Goal: Download file/media: Obtain a digital file from the website

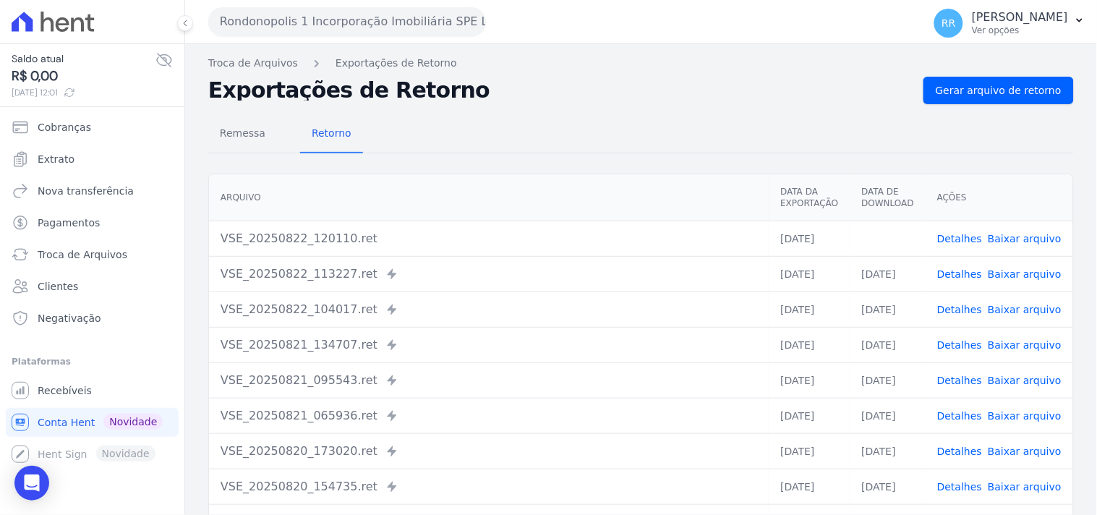
drag, startPoint x: 452, startPoint y: 17, endPoint x: 428, endPoint y: 32, distance: 28.3
click at [452, 17] on button "Rondonopolis 1 Incorporação Imobiliária SPE LTDA" at bounding box center [347, 21] width 278 height 29
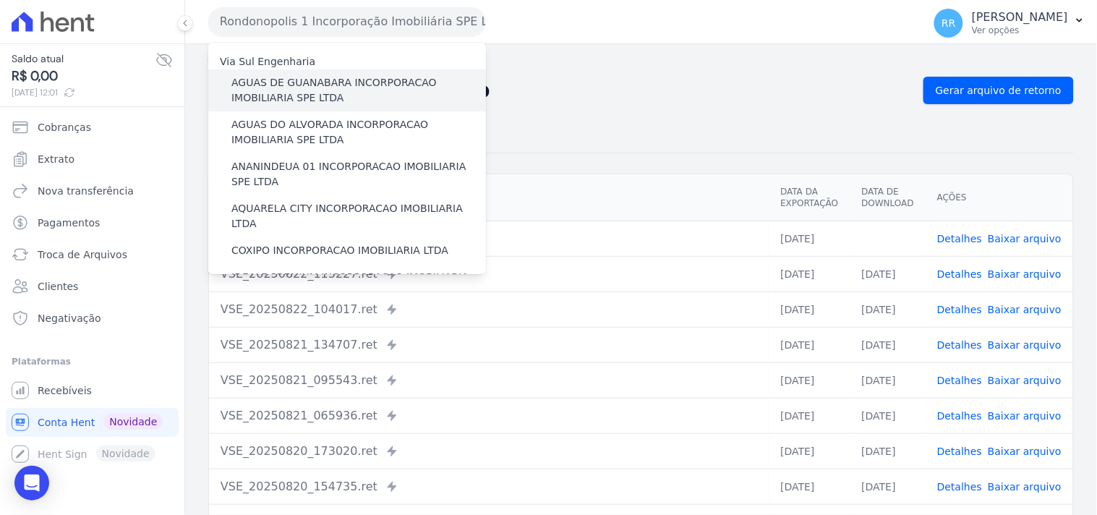
click at [324, 82] on label "AGUAS DE GUANABARA INCORPORACAO IMOBILIARIA SPE LTDA" at bounding box center [358, 90] width 255 height 30
click at [0, 0] on input "AGUAS DE GUANABARA INCORPORACAO IMOBILIARIA SPE LTDA" at bounding box center [0, 0] width 0 height 0
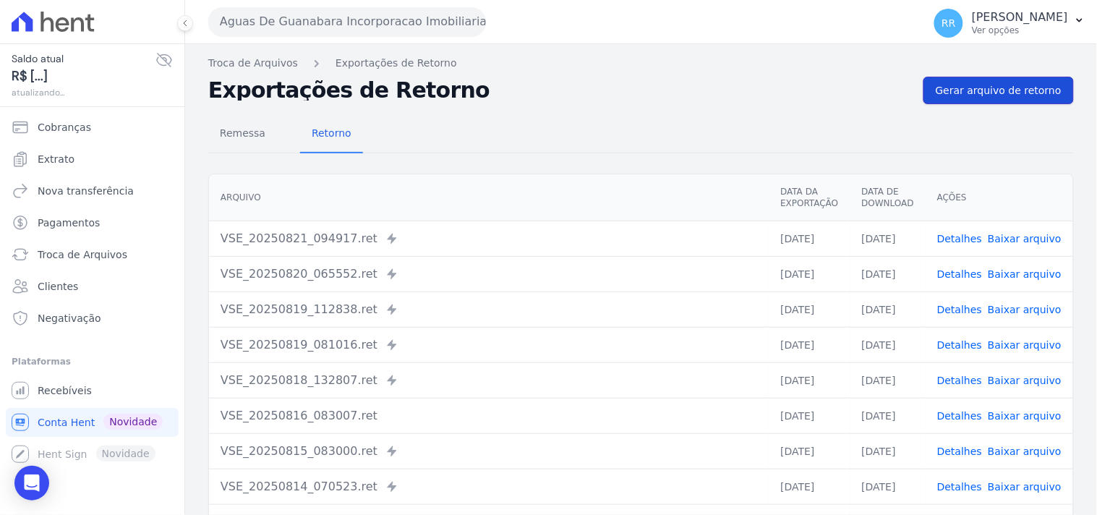
click at [998, 81] on link "Gerar arquivo de retorno" at bounding box center [999, 90] width 150 height 27
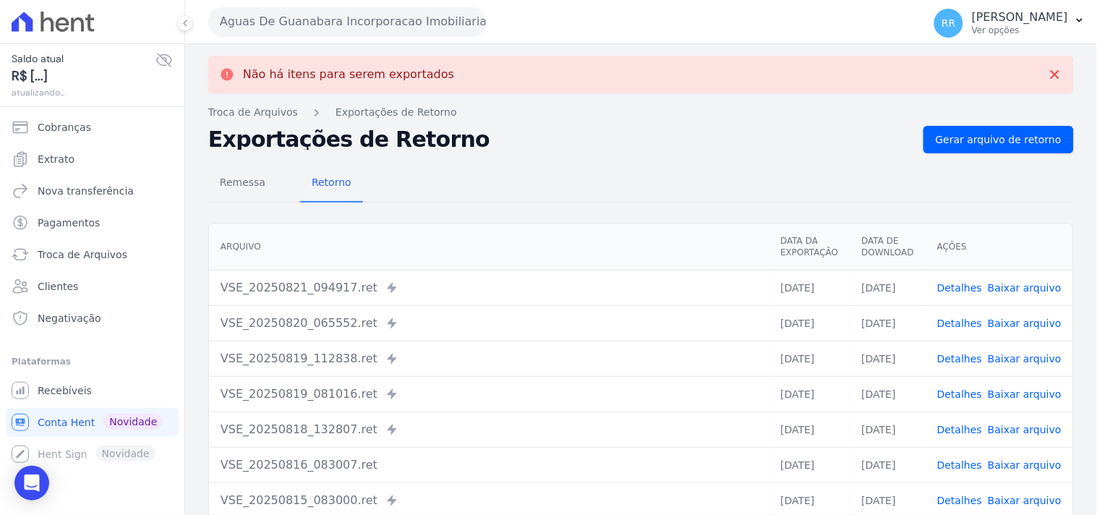
click at [326, 12] on button "Aguas De Guanabara Incorporacao Imobiliaria SPE LTDA" at bounding box center [347, 21] width 278 height 29
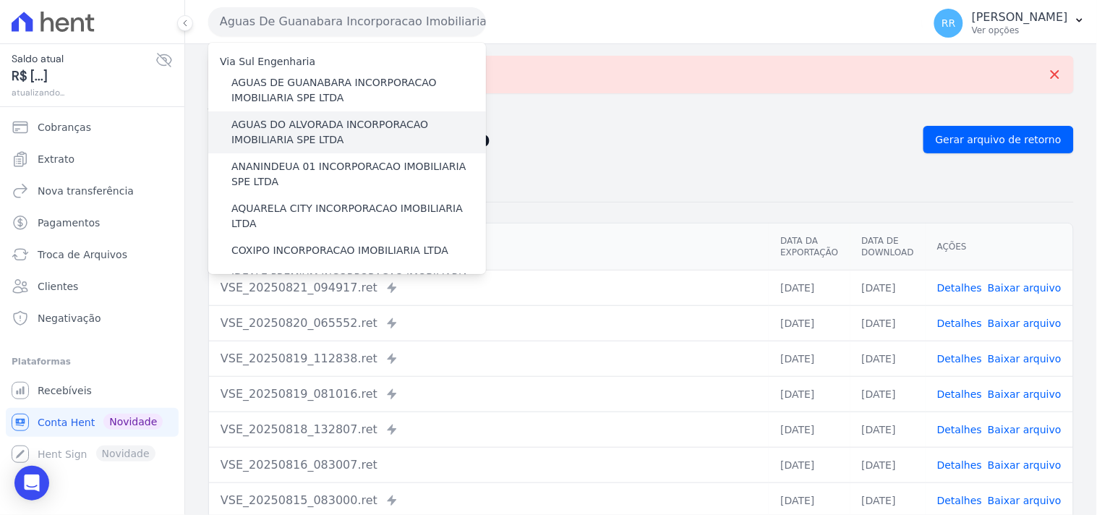
click at [356, 126] on label "AGUAS DO ALVORADA INCORPORACAO IMOBILIARIA SPE LTDA" at bounding box center [358, 132] width 255 height 30
click at [0, 0] on input "AGUAS DO ALVORADA INCORPORACAO IMOBILIARIA SPE LTDA" at bounding box center [0, 0] width 0 height 0
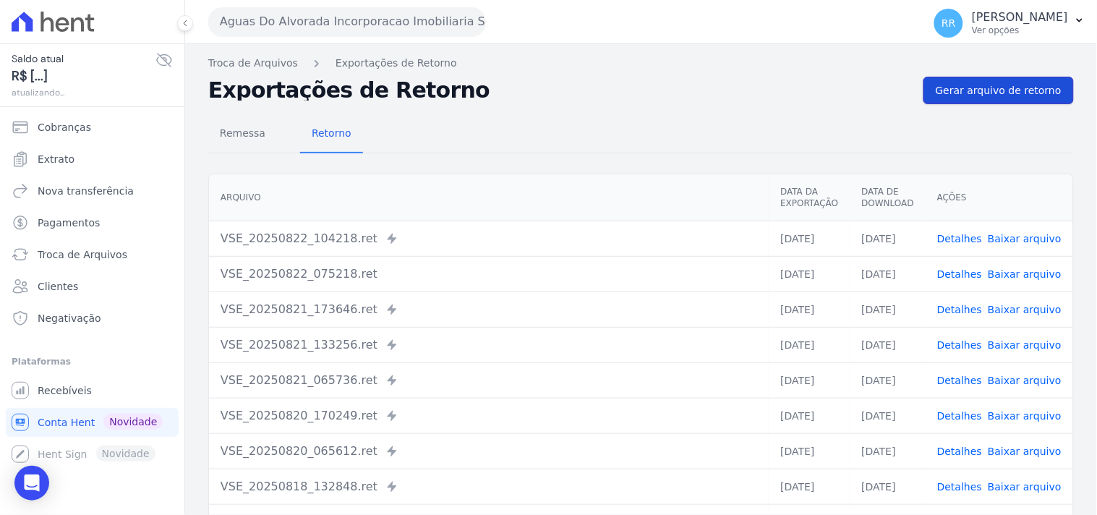
click at [1009, 85] on span "Gerar arquivo de retorno" at bounding box center [999, 90] width 126 height 14
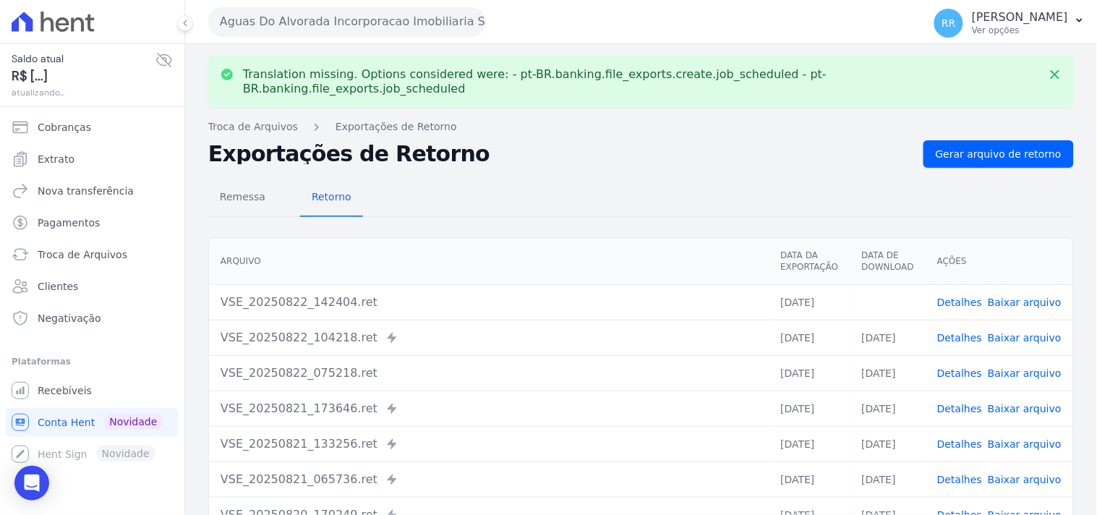
click at [998, 297] on link "Baixar arquivo" at bounding box center [1025, 303] width 74 height 12
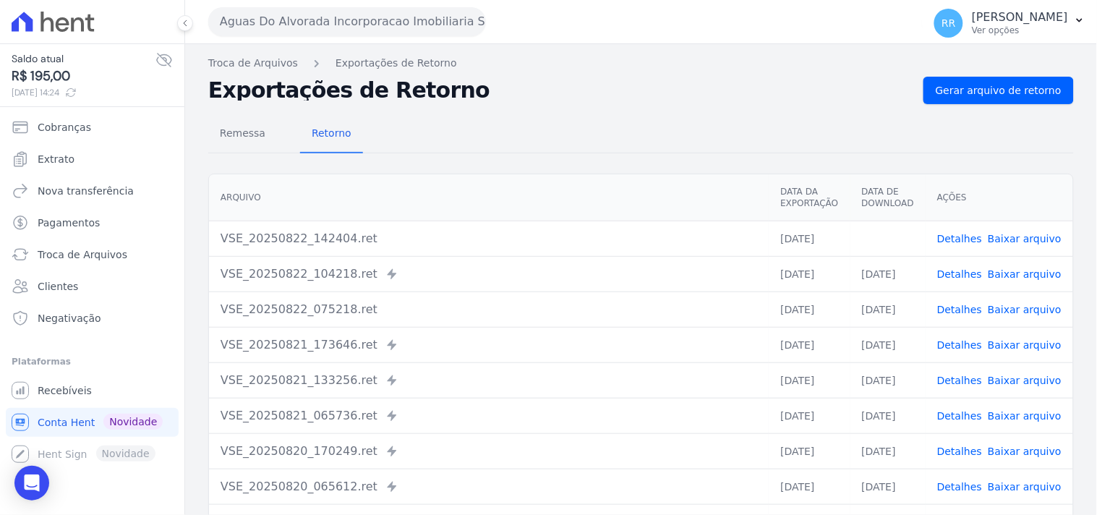
click at [529, 129] on div "Remessa Retorno" at bounding box center [641, 135] width 866 height 38
click at [367, 13] on button "Aguas Do Alvorada Incorporacao Imobiliaria SPE LTDA" at bounding box center [347, 21] width 278 height 29
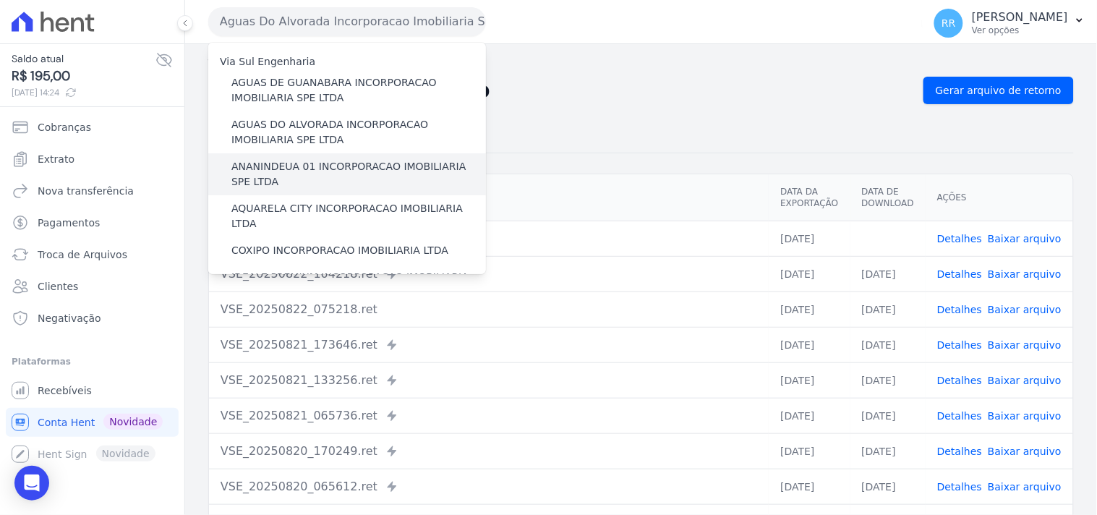
click at [263, 176] on label "ANANINDEUA 01 INCORPORACAO IMOBILIARIA SPE LTDA" at bounding box center [358, 174] width 255 height 30
click at [0, 0] on input "ANANINDEUA 01 INCORPORACAO IMOBILIARIA SPE LTDA" at bounding box center [0, 0] width 0 height 0
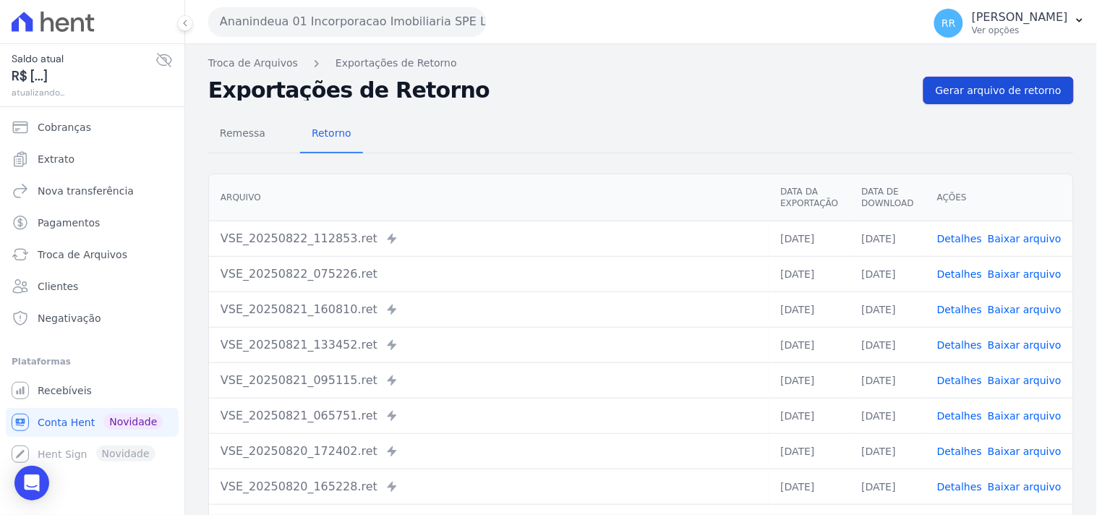
click at [979, 82] on link "Gerar arquivo de retorno" at bounding box center [999, 90] width 150 height 27
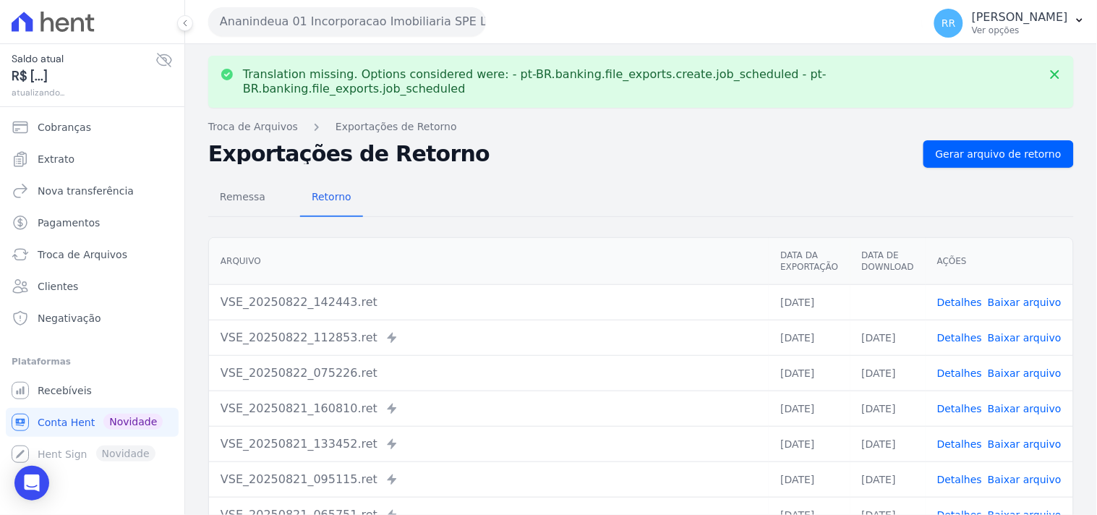
click at [1024, 297] on link "Baixar arquivo" at bounding box center [1025, 303] width 74 height 12
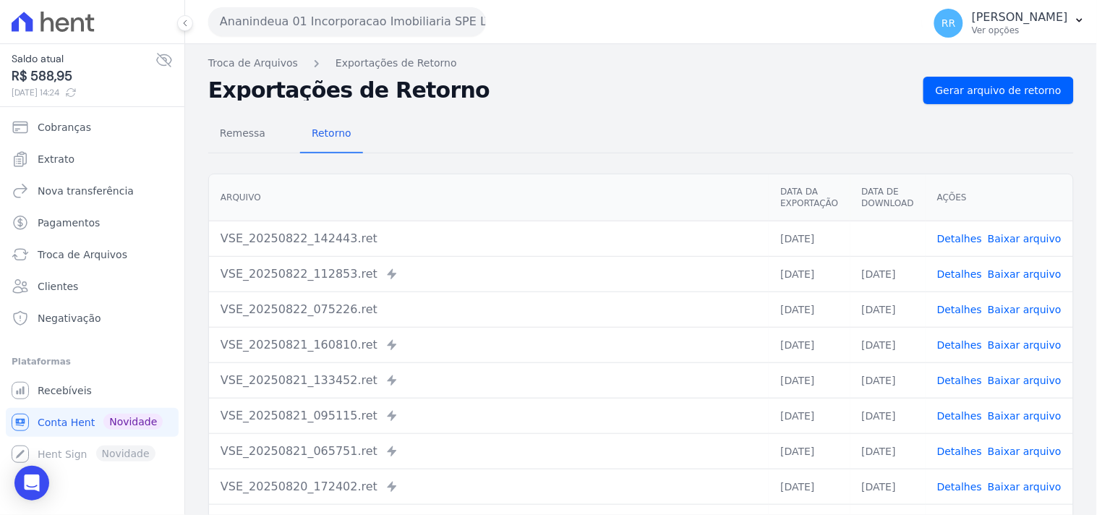
click at [533, 137] on div "Remessa Retorno" at bounding box center [641, 135] width 866 height 38
click at [340, 12] on button "Ananindeua 01 Incorporacao Imobiliaria SPE LTDA" at bounding box center [347, 21] width 278 height 29
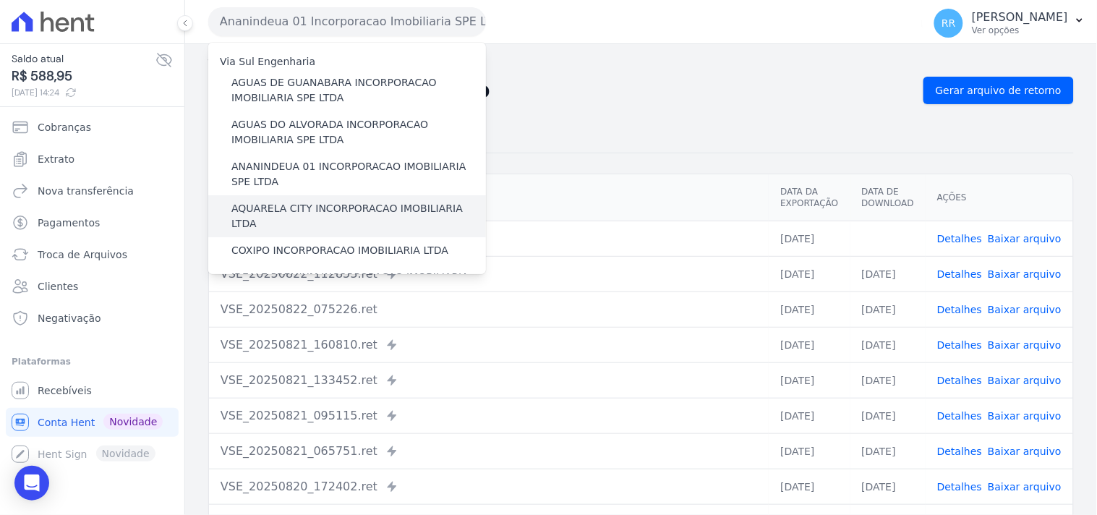
click at [286, 198] on div "AQUARELA CITY INCORPORACAO IMOBILIARIA LTDA" at bounding box center [347, 216] width 278 height 42
click at [281, 205] on label "AQUARELA CITY INCORPORACAO IMOBILIARIA LTDA" at bounding box center [358, 216] width 255 height 30
click at [0, 0] on input "AQUARELA CITY INCORPORACAO IMOBILIARIA LTDA" at bounding box center [0, 0] width 0 height 0
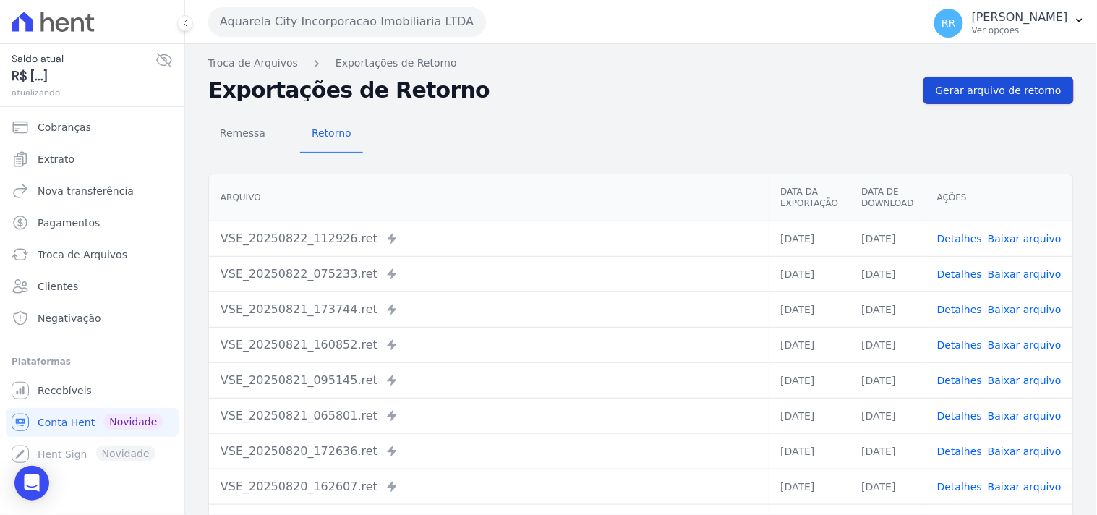
click at [980, 83] on span "Gerar arquivo de retorno" at bounding box center [999, 90] width 126 height 14
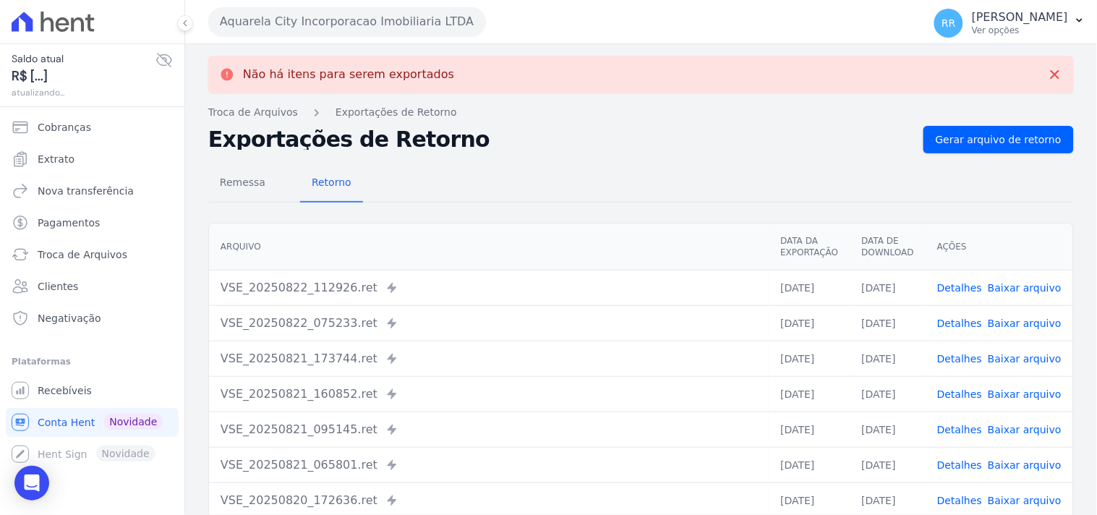
click at [283, 20] on button "Aquarela City Incorporacao Imobiliaria LTDA" at bounding box center [347, 21] width 278 height 29
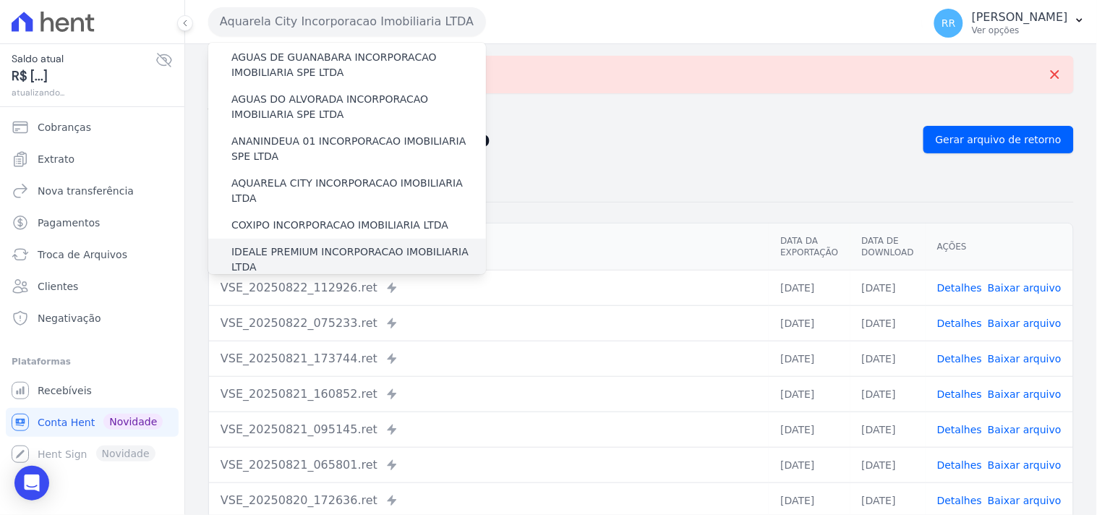
scroll to position [54, 0]
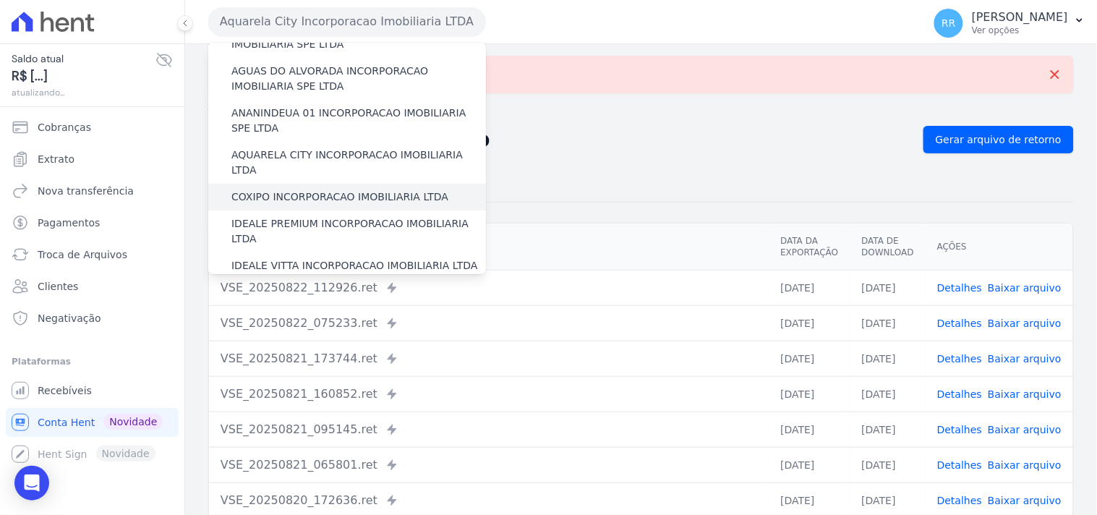
click at [304, 189] on label "COXIPO INCORPORACAO IMOBILIARIA LTDA" at bounding box center [339, 196] width 217 height 15
click at [0, 0] on input "COXIPO INCORPORACAO IMOBILIARIA LTDA" at bounding box center [0, 0] width 0 height 0
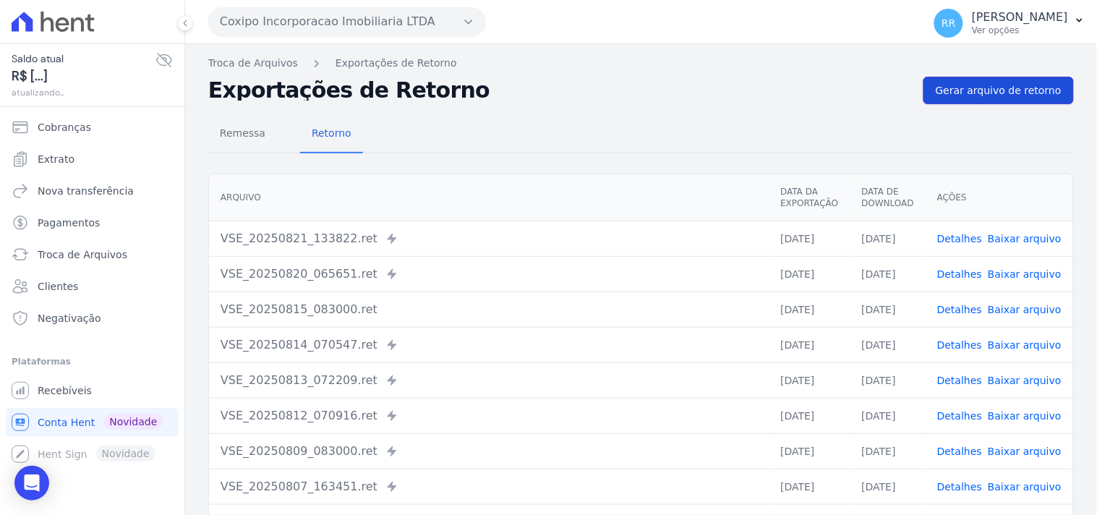
click at [942, 98] on link "Gerar arquivo de retorno" at bounding box center [999, 90] width 150 height 27
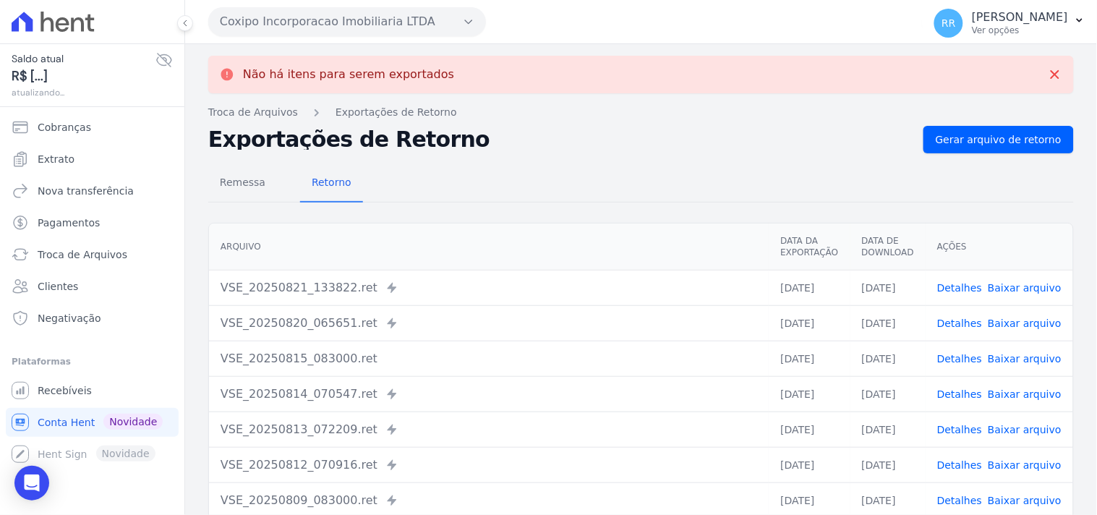
click at [271, 20] on button "Coxipo Incorporacao Imobiliaria LTDA" at bounding box center [347, 21] width 278 height 29
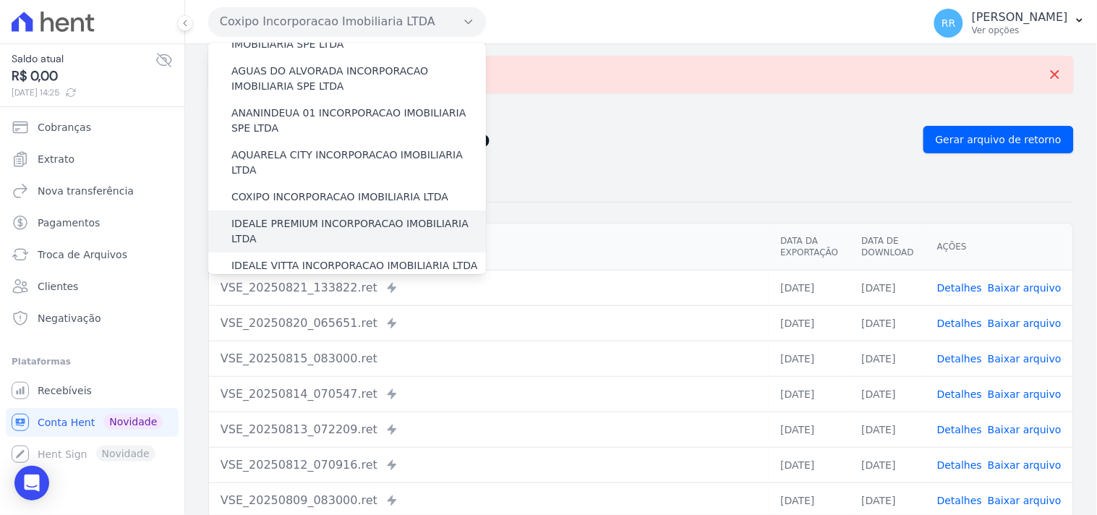
click at [284, 216] on label "IDEALE PREMIUM INCORPORACAO IMOBILIARIA LTDA" at bounding box center [358, 231] width 255 height 30
click at [0, 0] on input "IDEALE PREMIUM INCORPORACAO IMOBILIARIA LTDA" at bounding box center [0, 0] width 0 height 0
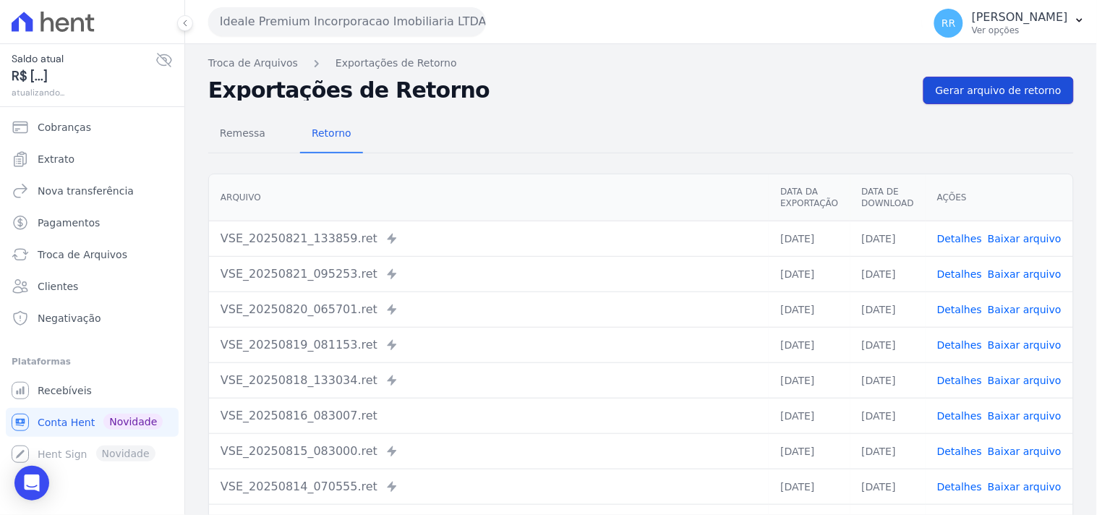
click at [965, 84] on span "Gerar arquivo de retorno" at bounding box center [999, 90] width 126 height 14
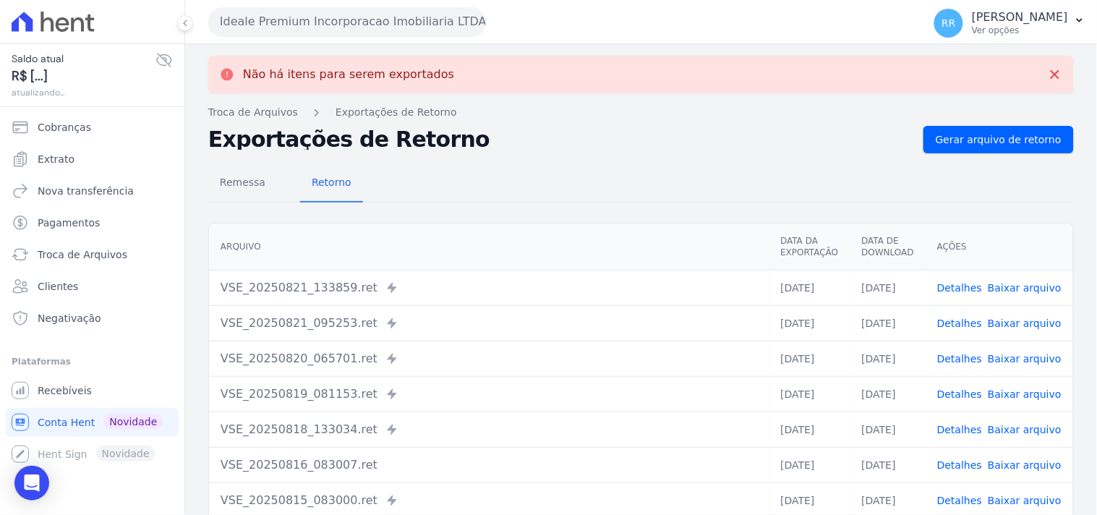
click at [314, 25] on button "Ideale Premium Incorporacao Imobiliaria LTDA" at bounding box center [347, 21] width 278 height 29
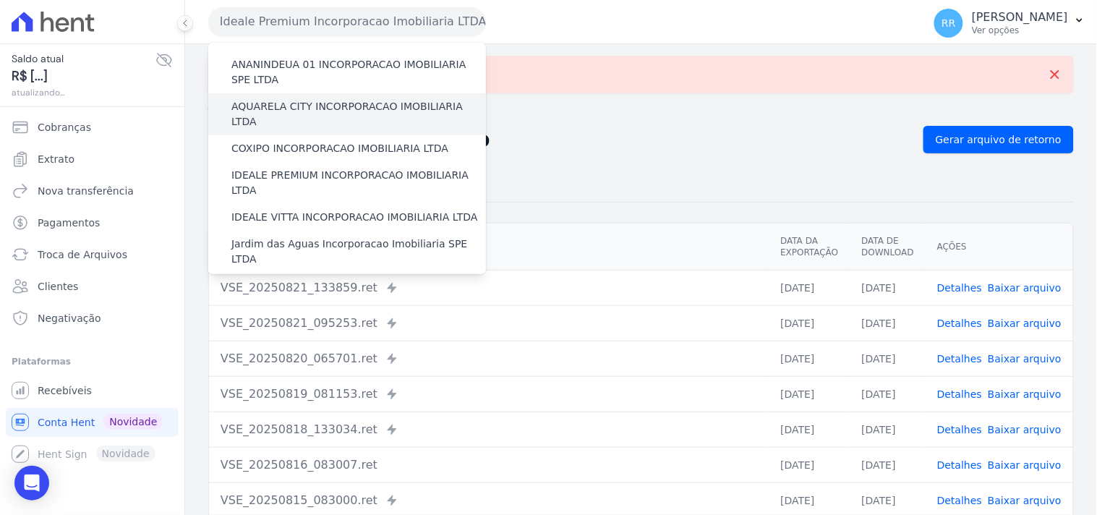
scroll to position [106, 0]
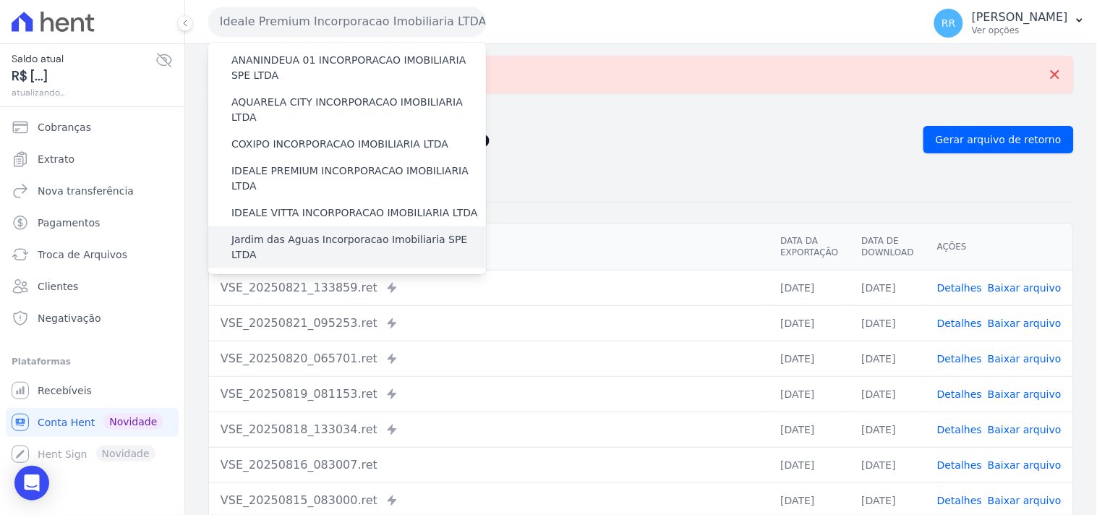
click at [301, 232] on label "Jardim das Aguas Incorporacao Imobiliaria SPE LTDA" at bounding box center [358, 247] width 255 height 30
click at [0, 0] on input "Jardim das Aguas Incorporacao Imobiliaria SPE LTDA" at bounding box center [0, 0] width 0 height 0
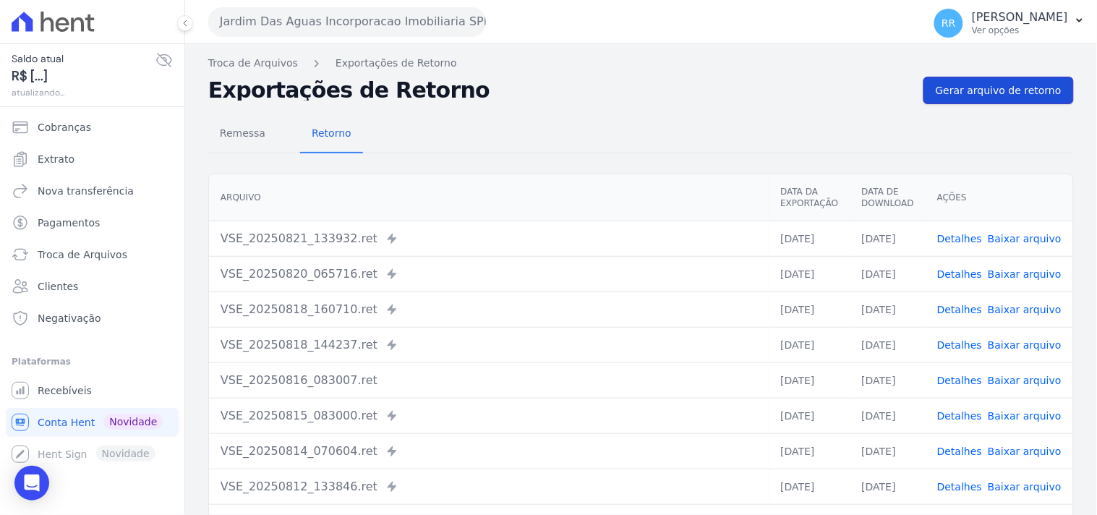
click at [958, 95] on span "Gerar arquivo de retorno" at bounding box center [999, 90] width 126 height 14
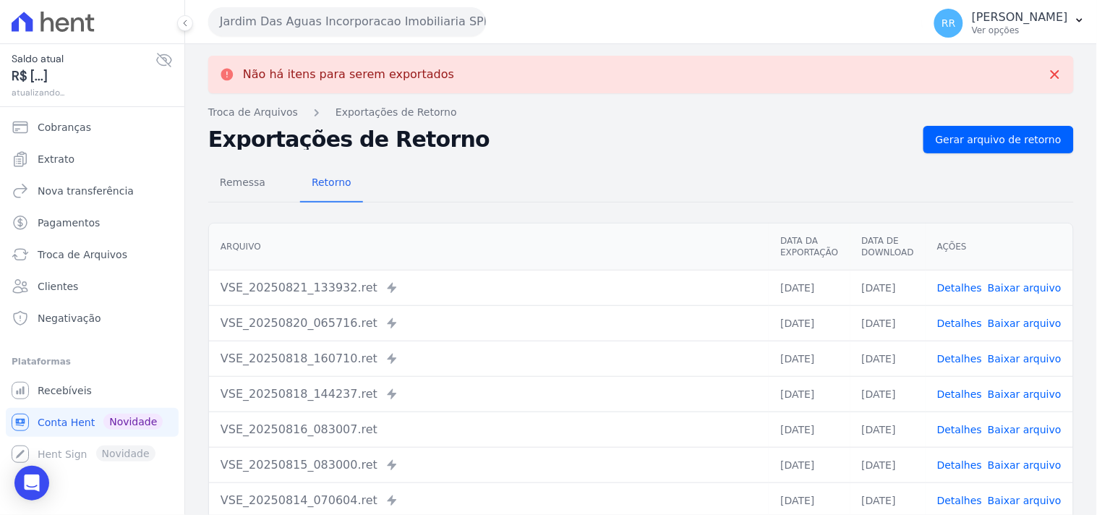
click at [330, 20] on button "Jardim Das Aguas Incorporacao Imobiliaria SPE LTDA" at bounding box center [347, 21] width 278 height 29
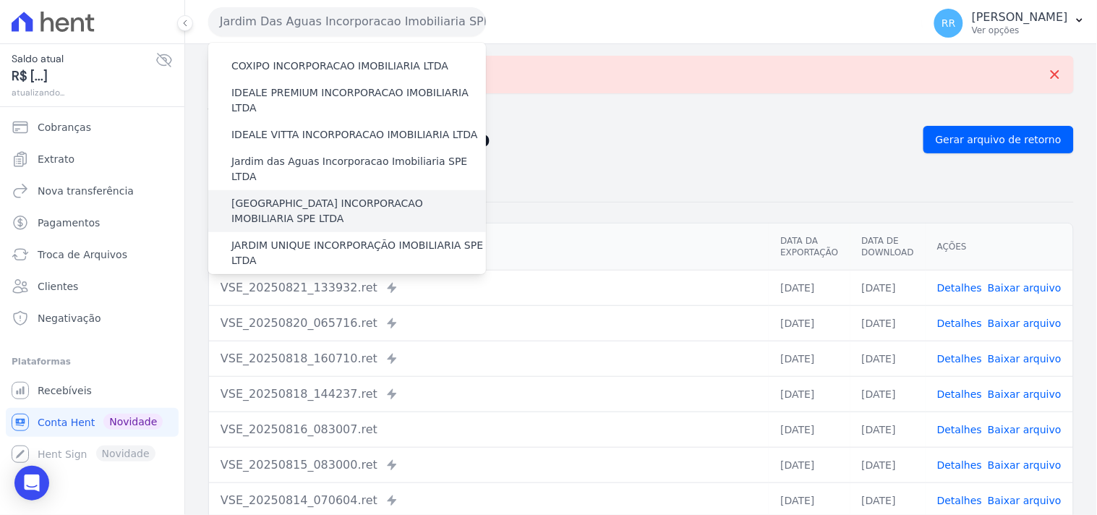
scroll to position [187, 0]
click at [326, 188] on div "[GEOGRAPHIC_DATA] INCORPORACAO IMOBILIARIA SPE LTDA" at bounding box center [347, 209] width 278 height 42
click at [321, 194] on label "[GEOGRAPHIC_DATA] INCORPORACAO IMOBILIARIA SPE LTDA" at bounding box center [358, 209] width 255 height 30
click at [0, 0] on input "[GEOGRAPHIC_DATA] INCORPORACAO IMOBILIARIA SPE LTDA" at bounding box center [0, 0] width 0 height 0
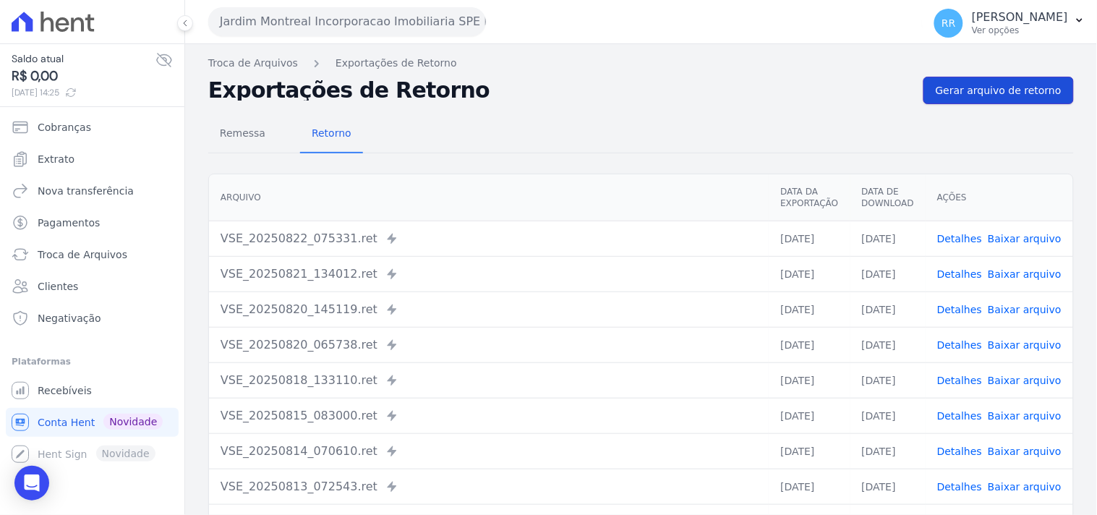
click at [978, 92] on span "Gerar arquivo de retorno" at bounding box center [999, 90] width 126 height 14
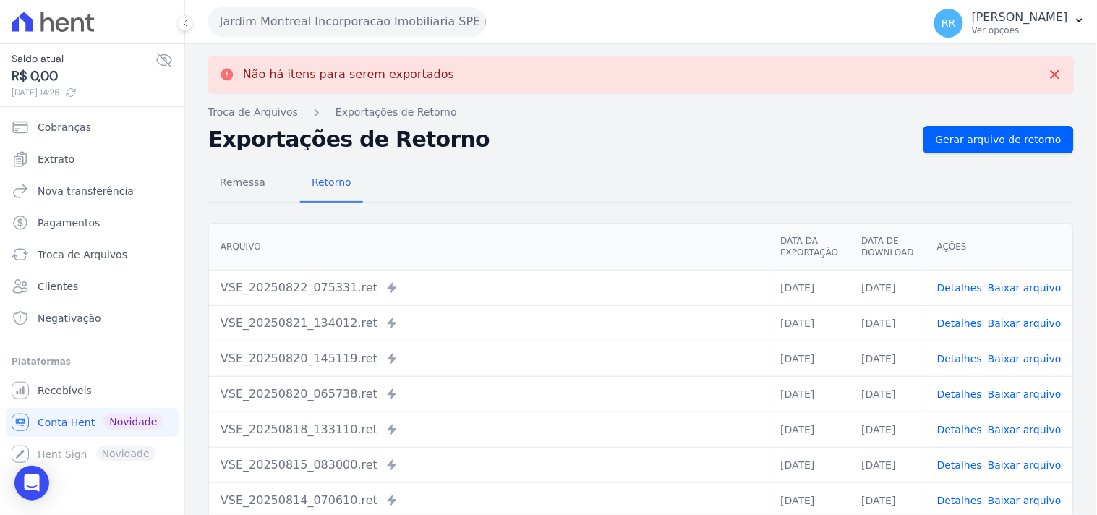
click at [466, 22] on button "Jardim Montreal Incorporacao Imobiliaria SPE LTDA" at bounding box center [347, 21] width 278 height 29
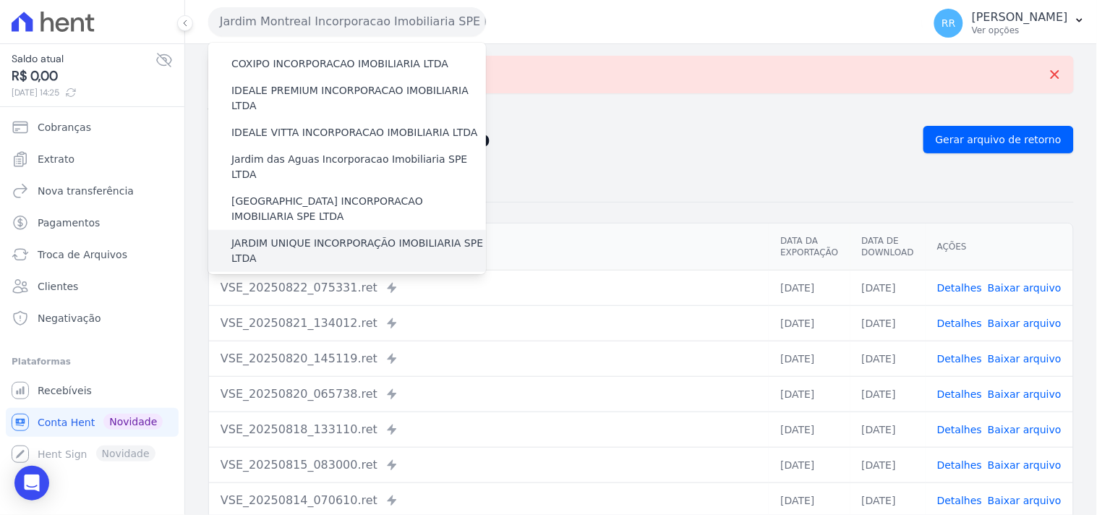
click at [305, 236] on label "JARDIM UNIQUE INCORPORAÇÃO IMOBILIARIA SPE LTDA" at bounding box center [358, 251] width 255 height 30
click at [0, 0] on input "JARDIM UNIQUE INCORPORAÇÃO IMOBILIARIA SPE LTDA" at bounding box center [0, 0] width 0 height 0
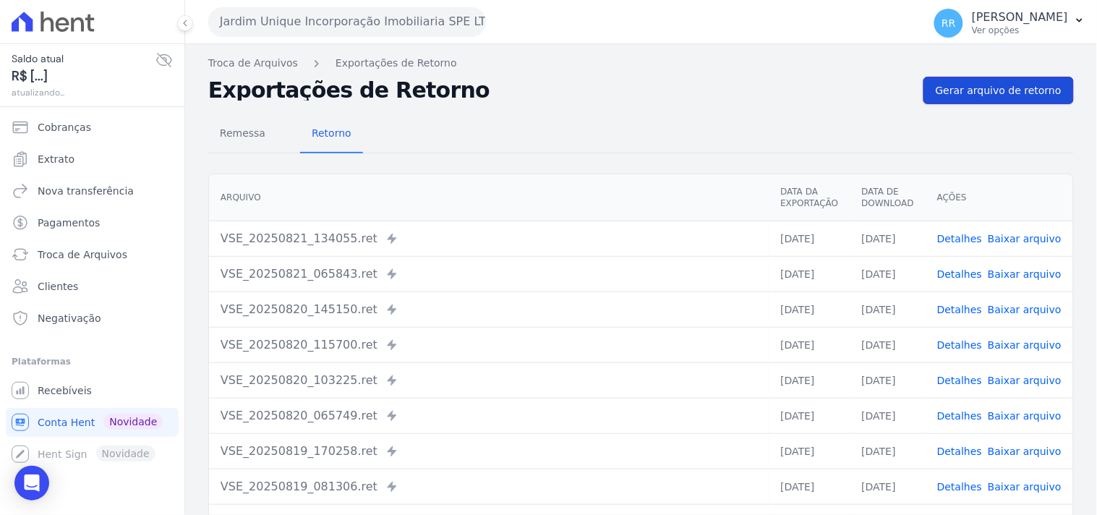
click at [1017, 81] on link "Gerar arquivo de retorno" at bounding box center [999, 90] width 150 height 27
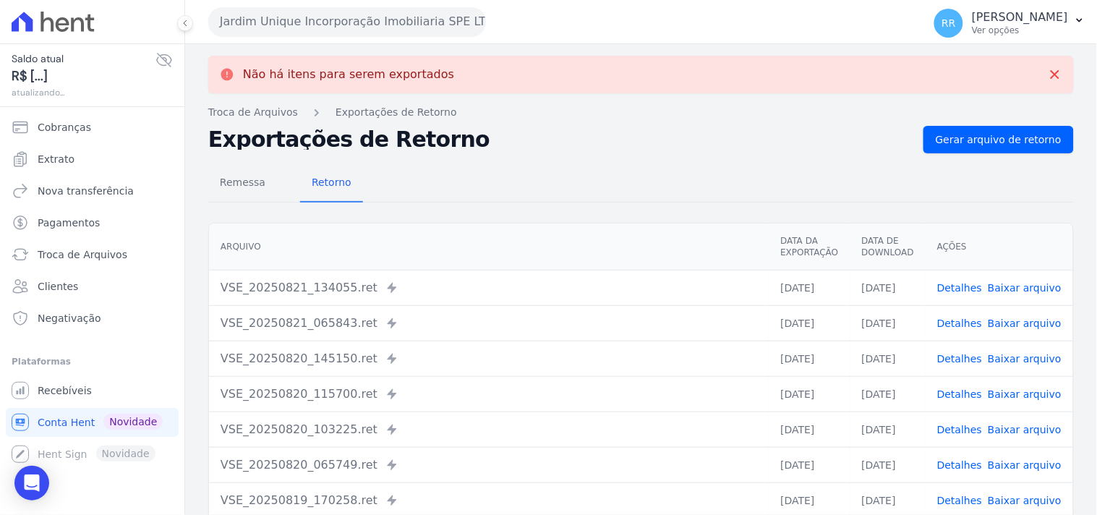
click at [310, 15] on button "Jardim Unique Incorporação Imobiliaria SPE LTDA" at bounding box center [347, 21] width 278 height 29
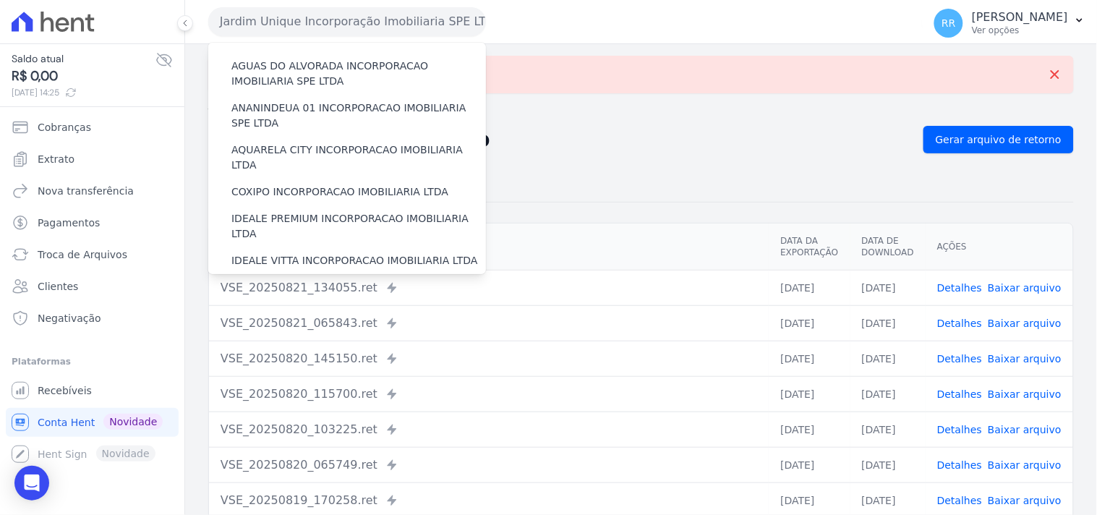
scroll to position [54, 0]
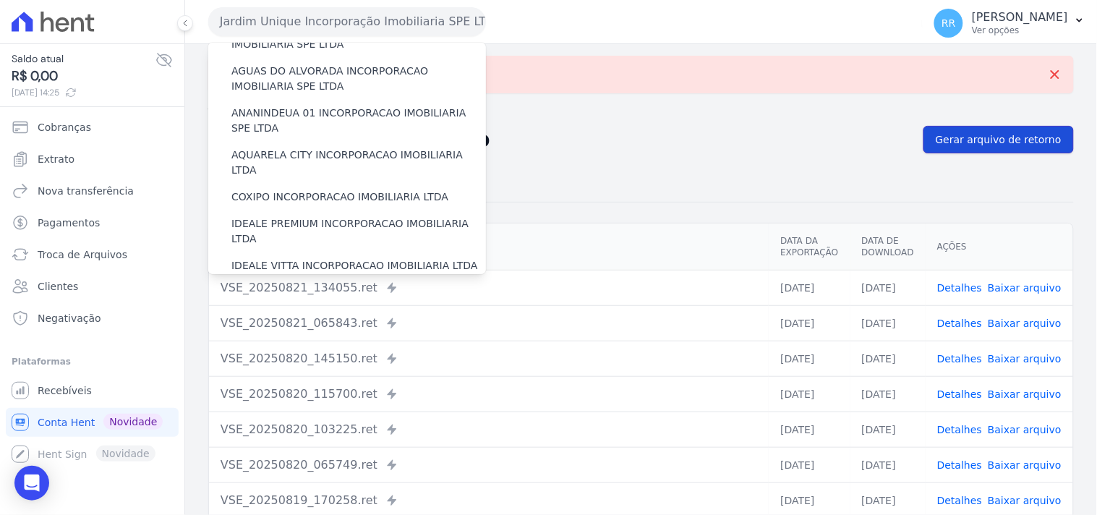
click at [976, 141] on span "Gerar arquivo de retorno" at bounding box center [999, 139] width 126 height 14
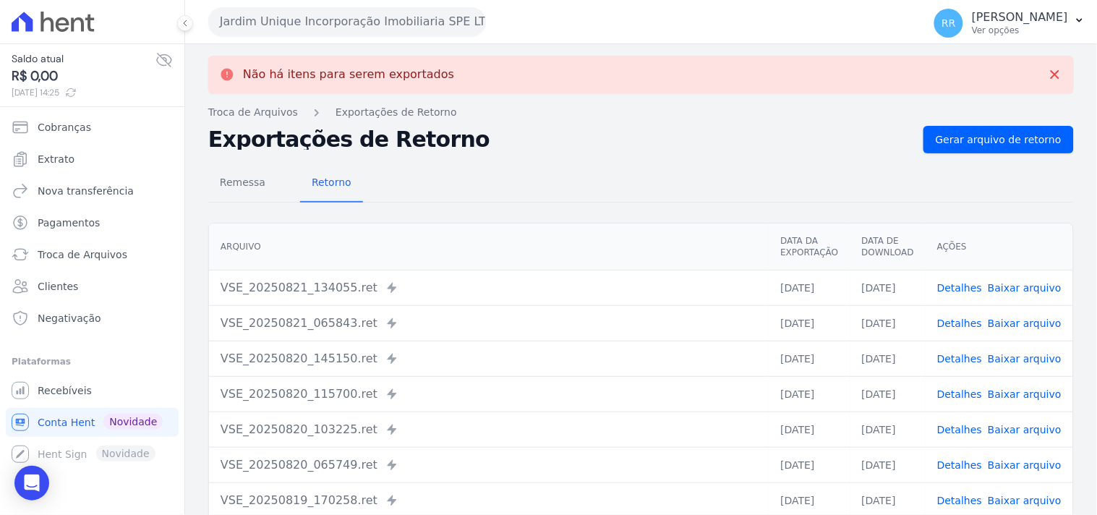
click at [363, 39] on div "Jardim Unique Incorporação Imobiliaria SPE LTDA Via Sul Engenharia AGUAS DE [GE…" at bounding box center [562, 21] width 709 height 45
click at [363, 31] on button "Jardim Unique Incorporação Imobiliaria SPE LTDA" at bounding box center [347, 21] width 278 height 29
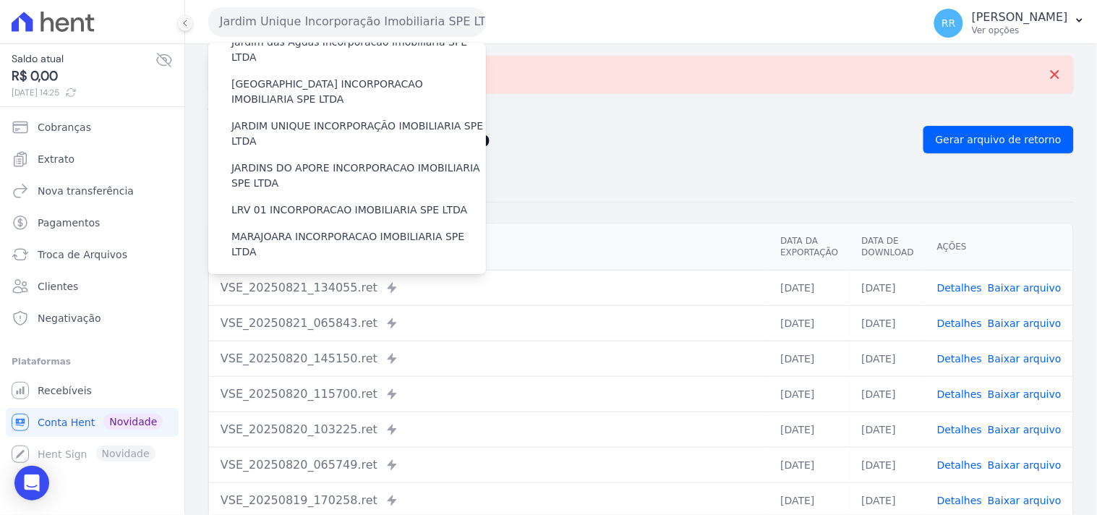
scroll to position [321, 0]
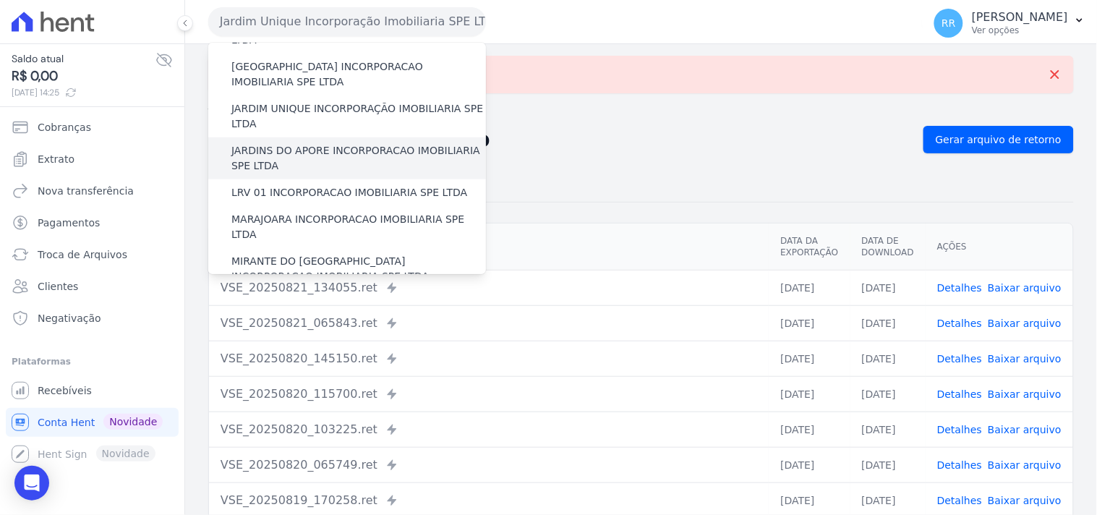
click at [291, 143] on label "JARDINS DO APORE INCORPORACAO IMOBILIARIA SPE LTDA" at bounding box center [358, 158] width 255 height 30
click at [0, 0] on input "JARDINS DO APORE INCORPORACAO IMOBILIARIA SPE LTDA" at bounding box center [0, 0] width 0 height 0
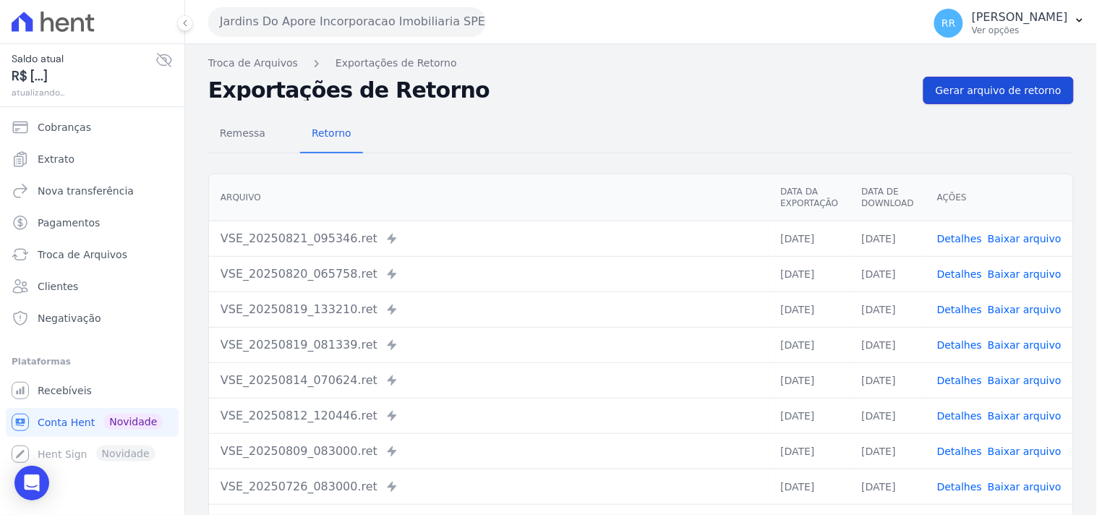
click at [965, 97] on span "Gerar arquivo de retorno" at bounding box center [999, 90] width 126 height 14
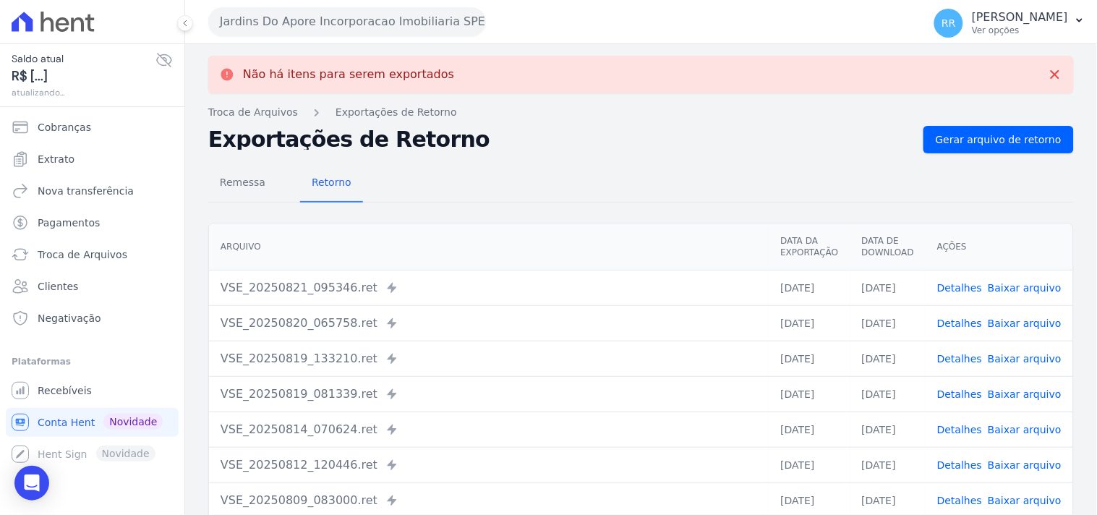
click at [289, 22] on button "Jardins Do Apore Incorporacao Imobiliaria SPE LTDA" at bounding box center [347, 21] width 278 height 29
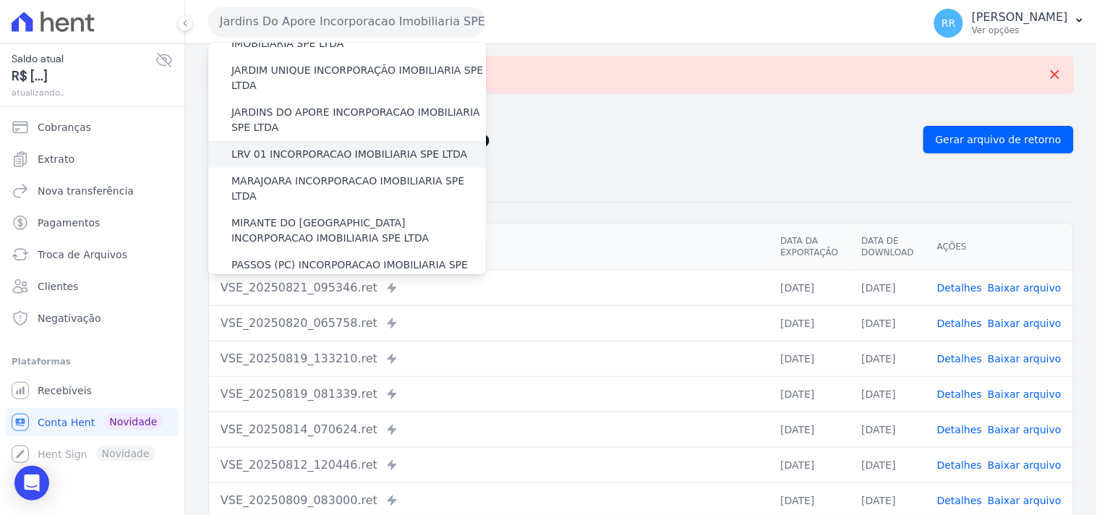
scroll to position [375, 0]
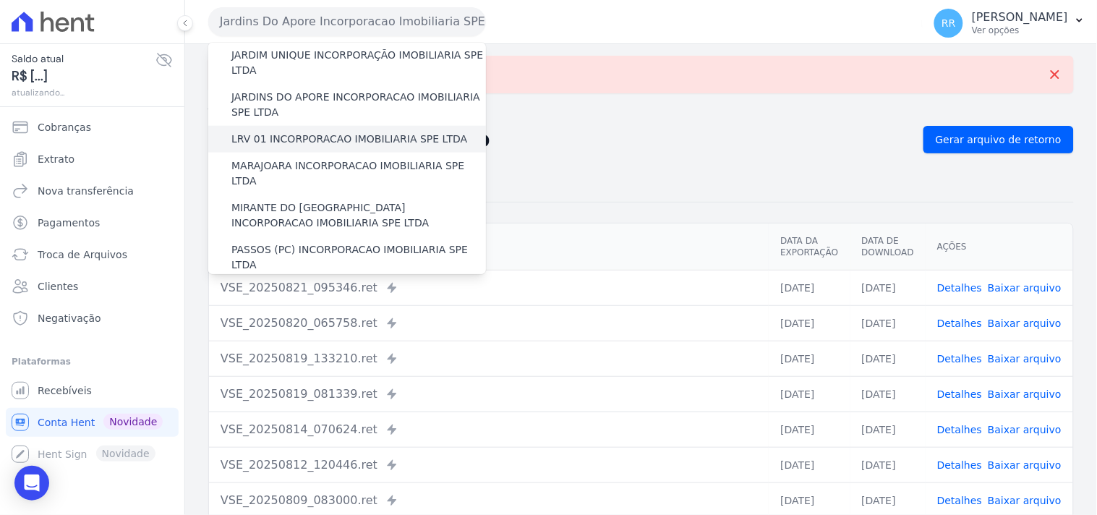
click at [301, 132] on label "LRV 01 INCORPORACAO IMOBILIARIA SPE LTDA" at bounding box center [349, 139] width 236 height 15
click at [0, 0] on input "LRV 01 INCORPORACAO IMOBILIARIA SPE LTDA" at bounding box center [0, 0] width 0 height 0
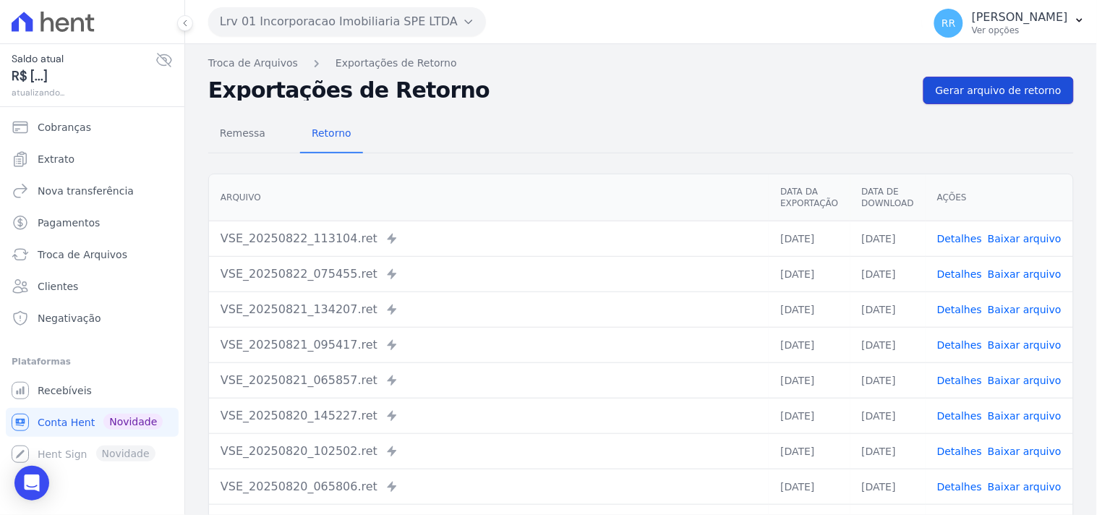
click at [965, 93] on span "Gerar arquivo de retorno" at bounding box center [999, 90] width 126 height 14
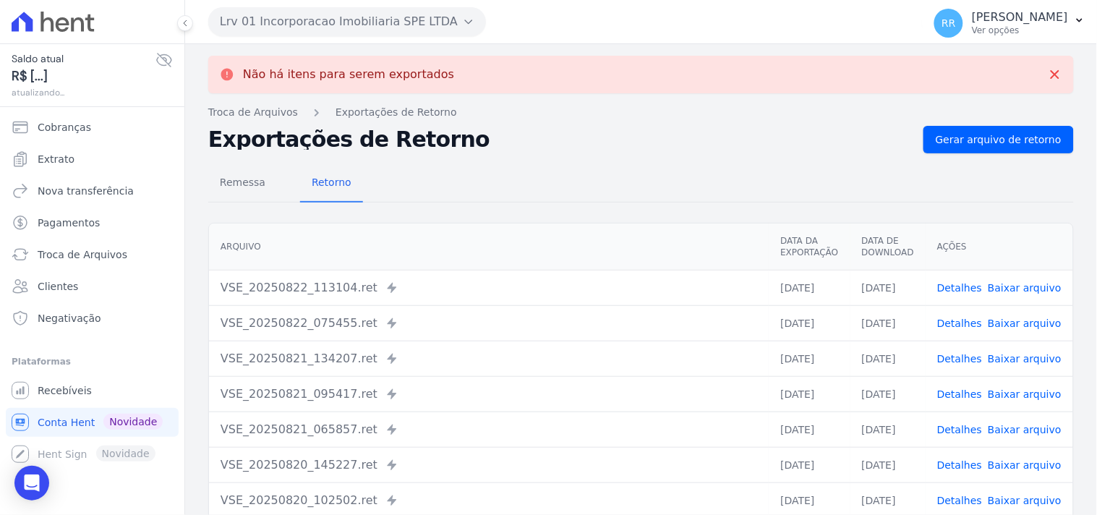
click at [398, 16] on button "Lrv 01 Incorporacao Imobiliaria SPE LTDA" at bounding box center [347, 21] width 278 height 29
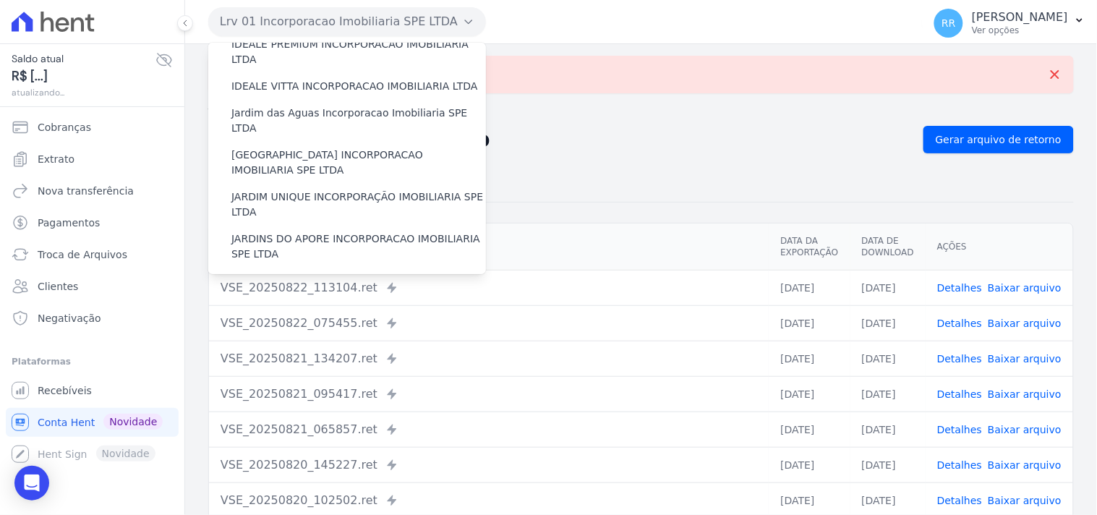
scroll to position [321, 0]
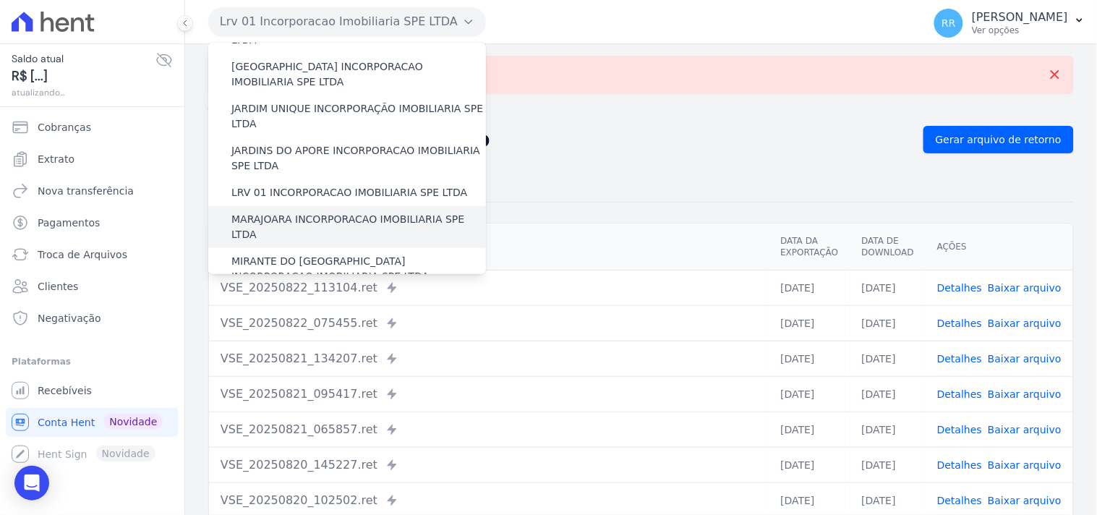
click at [265, 212] on label "MARAJOARA INCORPORACAO IMOBILIARIA SPE LTDA" at bounding box center [358, 227] width 255 height 30
click at [0, 0] on input "MARAJOARA INCORPORACAO IMOBILIARIA SPE LTDA" at bounding box center [0, 0] width 0 height 0
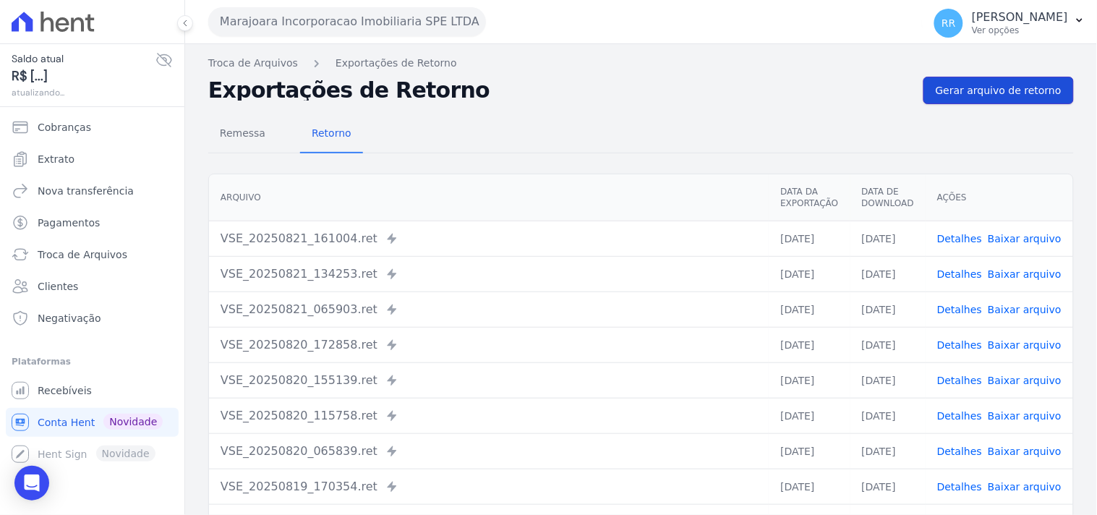
click at [982, 84] on span "Gerar arquivo de retorno" at bounding box center [999, 90] width 126 height 14
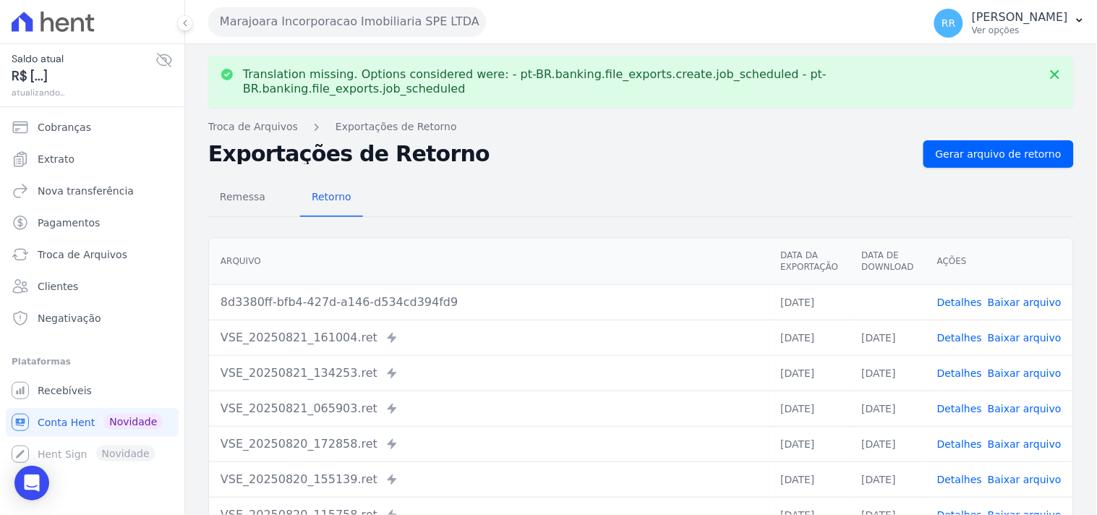
click at [1024, 297] on link "Baixar arquivo" at bounding box center [1025, 303] width 74 height 12
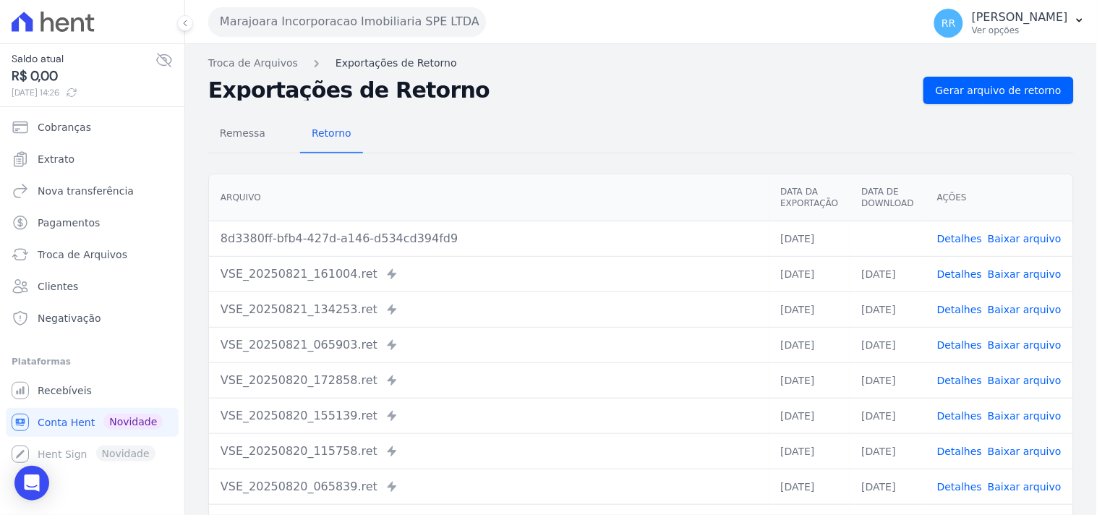
drag, startPoint x: 502, startPoint y: 89, endPoint x: 420, endPoint y: 66, distance: 84.9
click at [502, 89] on h2 "Exportações de Retorno" at bounding box center [560, 90] width 704 height 20
click at [394, 23] on button "Marajoara Incorporacao Imobiliaria SPE LTDA" at bounding box center [347, 21] width 278 height 29
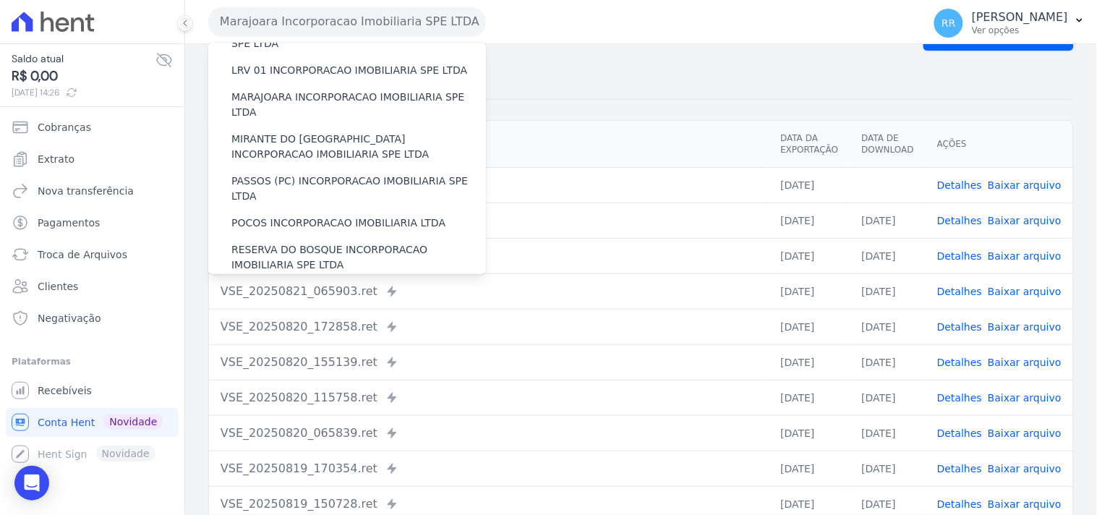
scroll to position [431, 0]
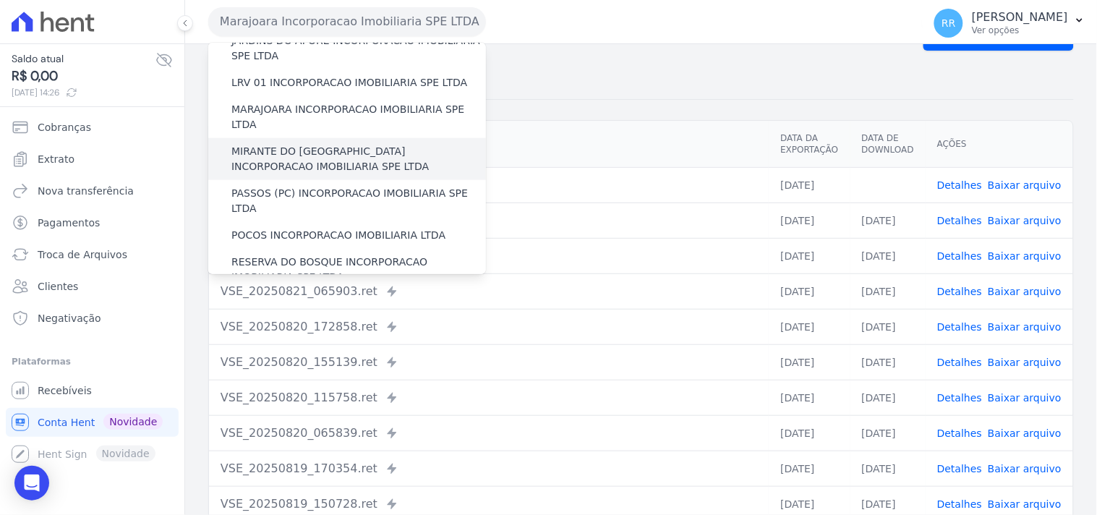
click at [261, 144] on label "MIRANTE DO [GEOGRAPHIC_DATA] INCORPORACAO IMOBILIARIA SPE LTDA" at bounding box center [358, 159] width 255 height 30
click at [0, 0] on input "MIRANTE DO [GEOGRAPHIC_DATA] INCORPORACAO IMOBILIARIA SPE LTDA" at bounding box center [0, 0] width 0 height 0
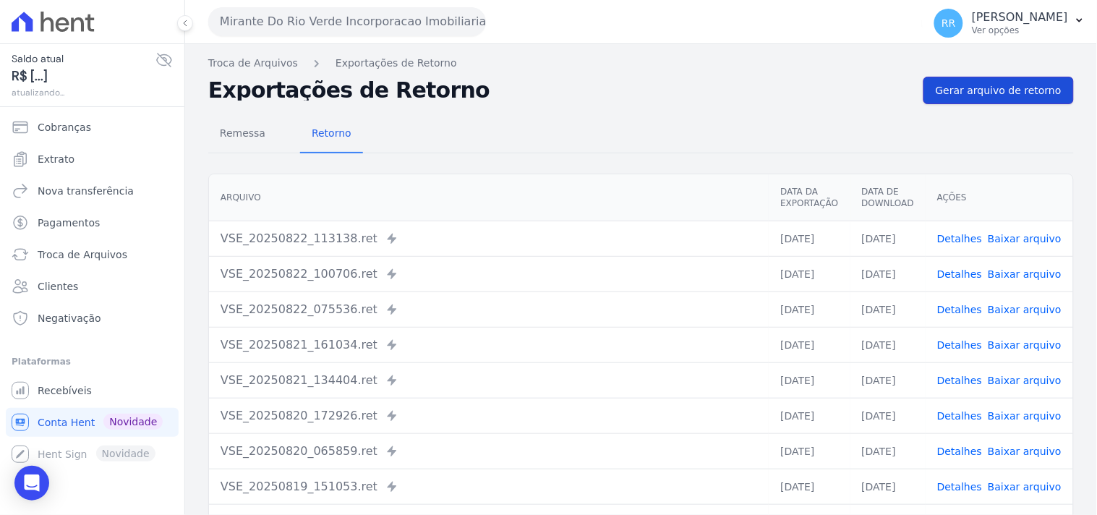
click at [1014, 95] on span "Gerar arquivo de retorno" at bounding box center [999, 90] width 126 height 14
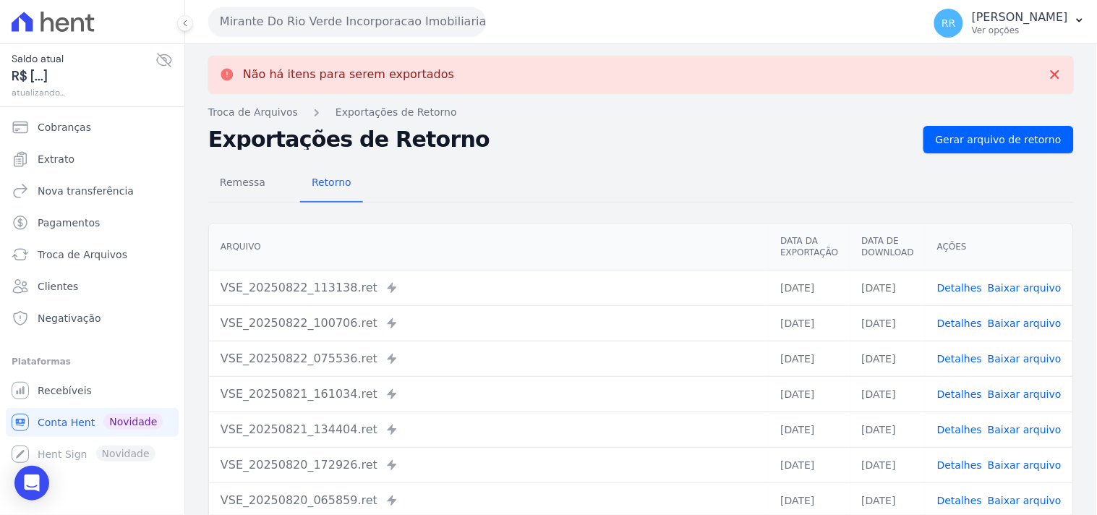
click at [334, 14] on button "Mirante Do Rio Verde Incorporacao Imobiliaria SPE LTDA" at bounding box center [347, 21] width 278 height 29
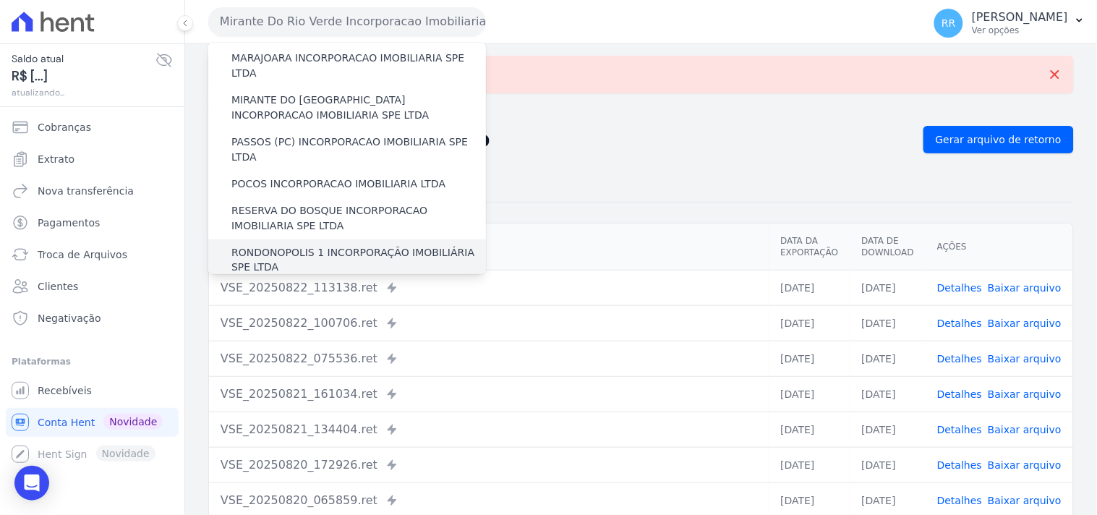
scroll to position [456, 0]
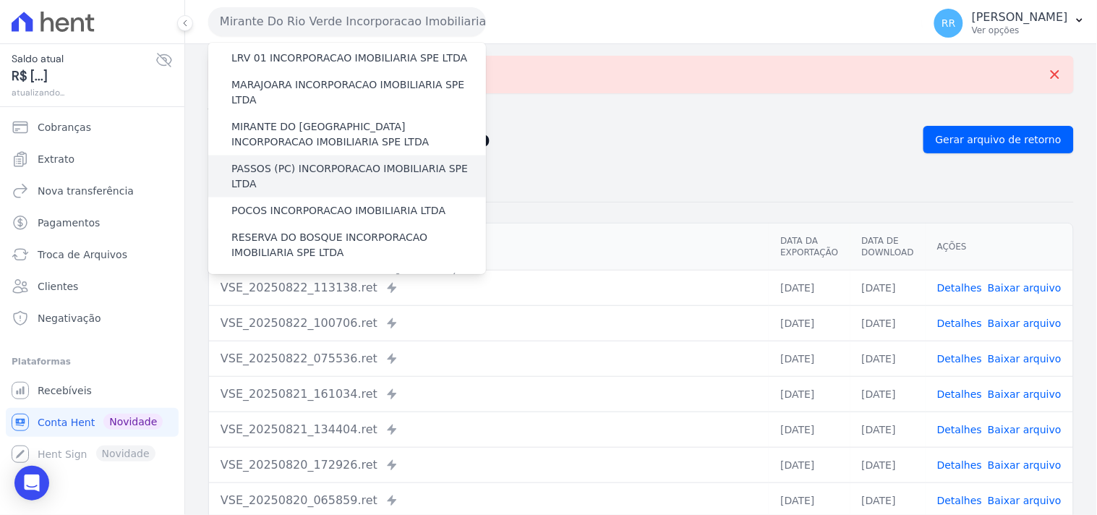
click at [263, 161] on label "PASSOS (PC) INCORPORACAO IMOBILIARIA SPE LTDA" at bounding box center [358, 176] width 255 height 30
click at [0, 0] on input "PASSOS (PC) INCORPORACAO IMOBILIARIA SPE LTDA" at bounding box center [0, 0] width 0 height 0
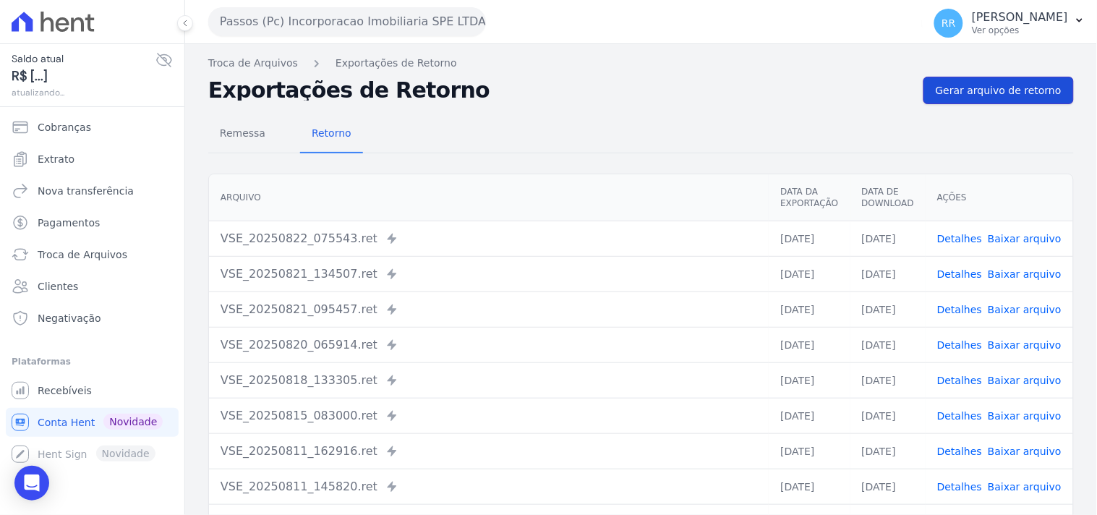
click at [985, 88] on span "Gerar arquivo de retorno" at bounding box center [999, 90] width 126 height 14
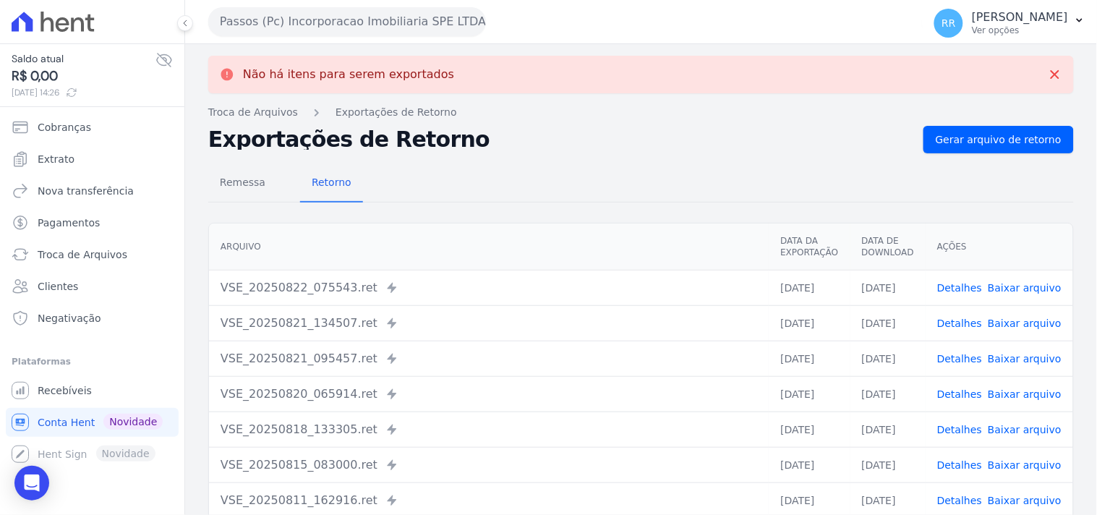
click at [270, 20] on button "Passos (Pc) Incorporacao Imobiliaria SPE LTDA" at bounding box center [347, 21] width 278 height 29
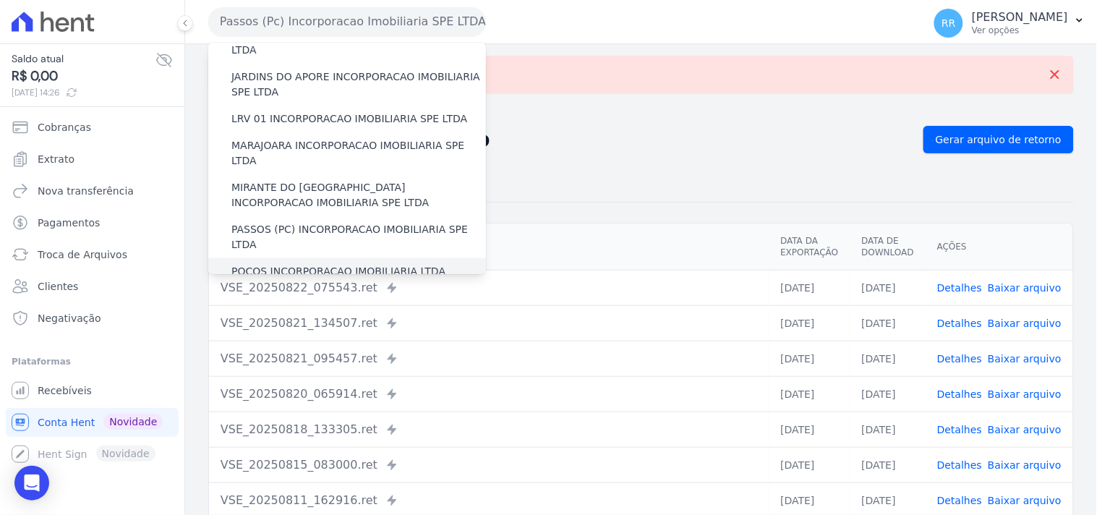
scroll to position [401, 0]
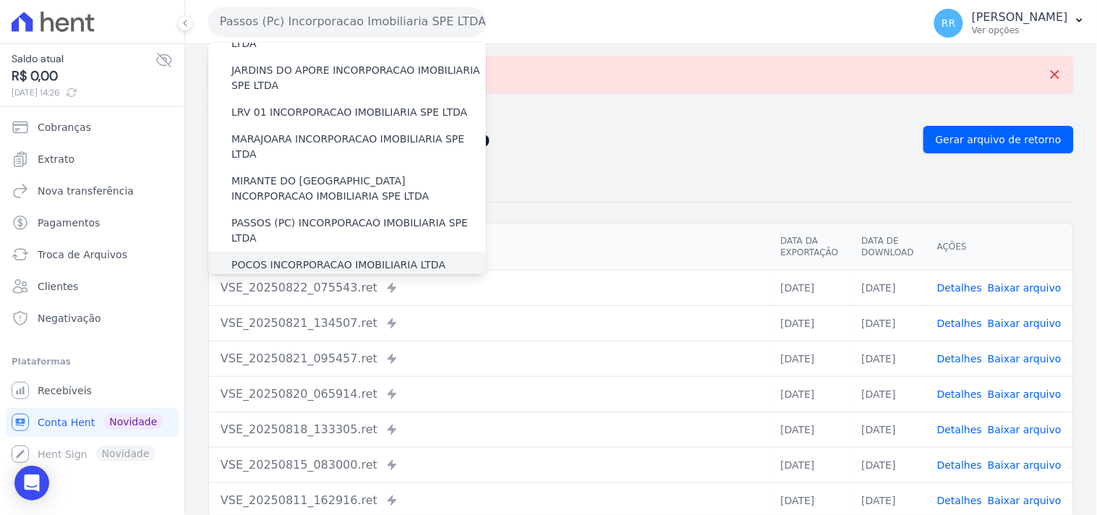
click at [273, 257] on label "POCOS INCORPORACAO IMOBILIARIA LTDA" at bounding box center [338, 264] width 214 height 15
click at [0, 0] on input "POCOS INCORPORACAO IMOBILIARIA LTDA" at bounding box center [0, 0] width 0 height 0
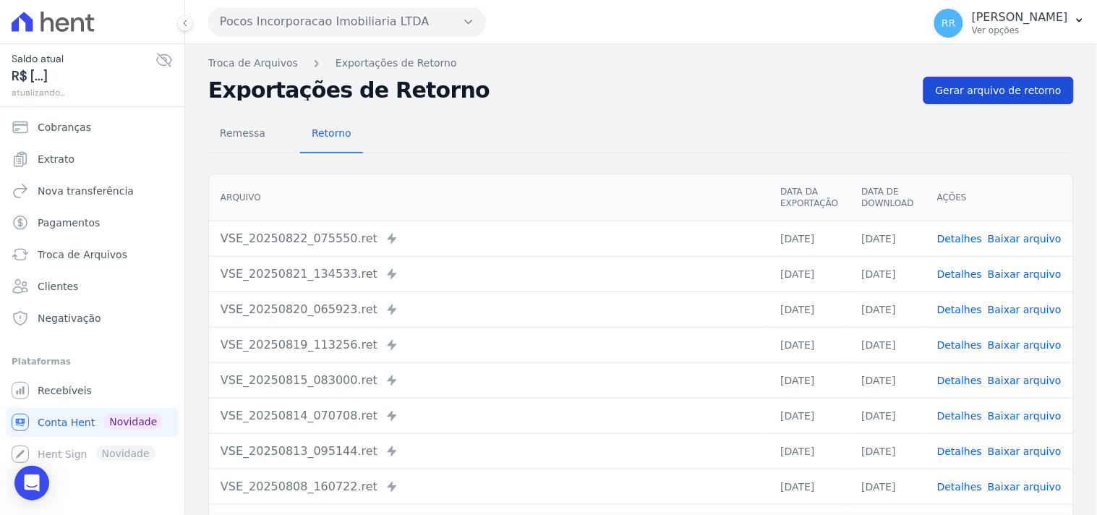
click at [1028, 98] on link "Gerar arquivo de retorno" at bounding box center [999, 90] width 150 height 27
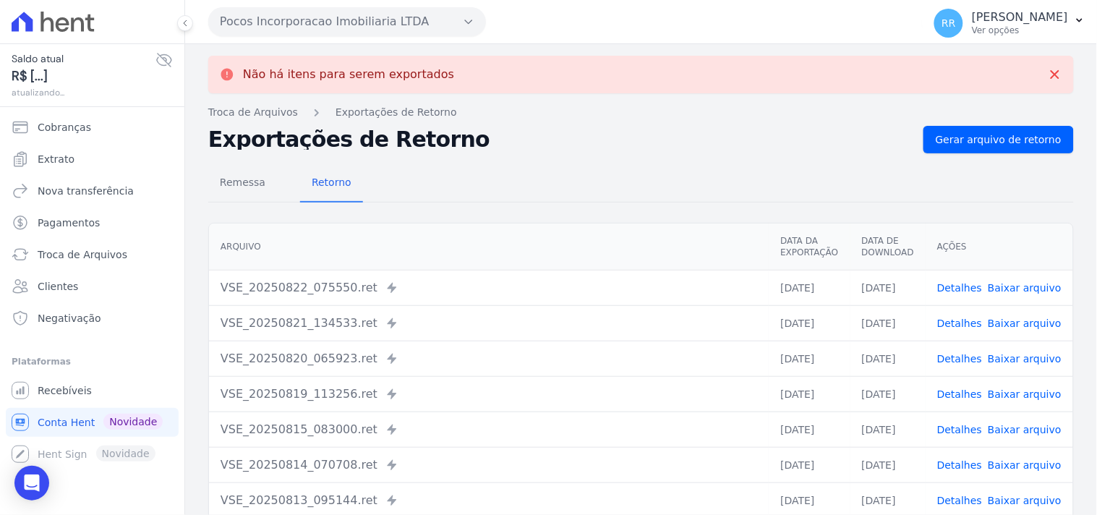
click at [380, 23] on button "Pocos Incorporacao Imobiliaria LTDA" at bounding box center [347, 21] width 278 height 29
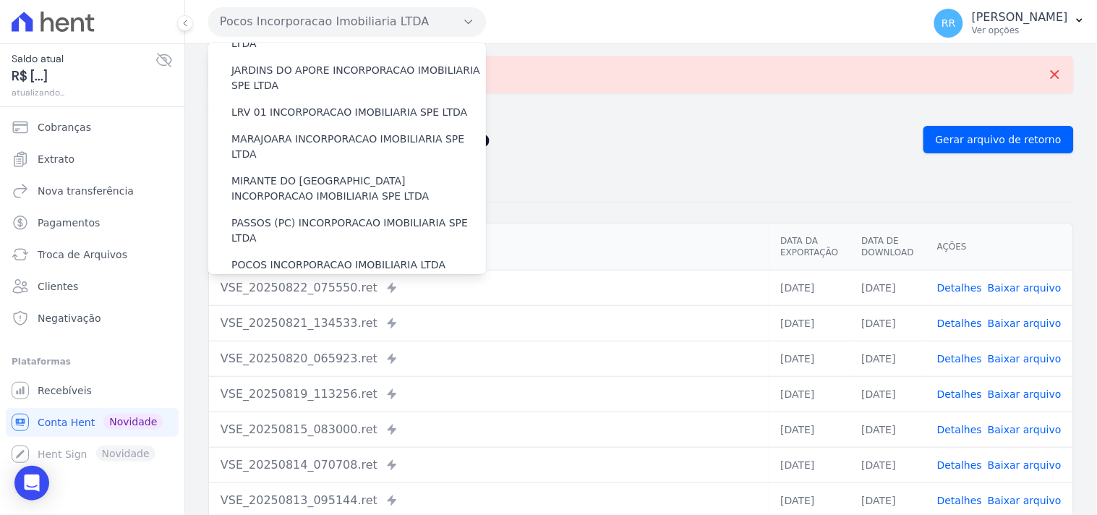
scroll to position [428, 0]
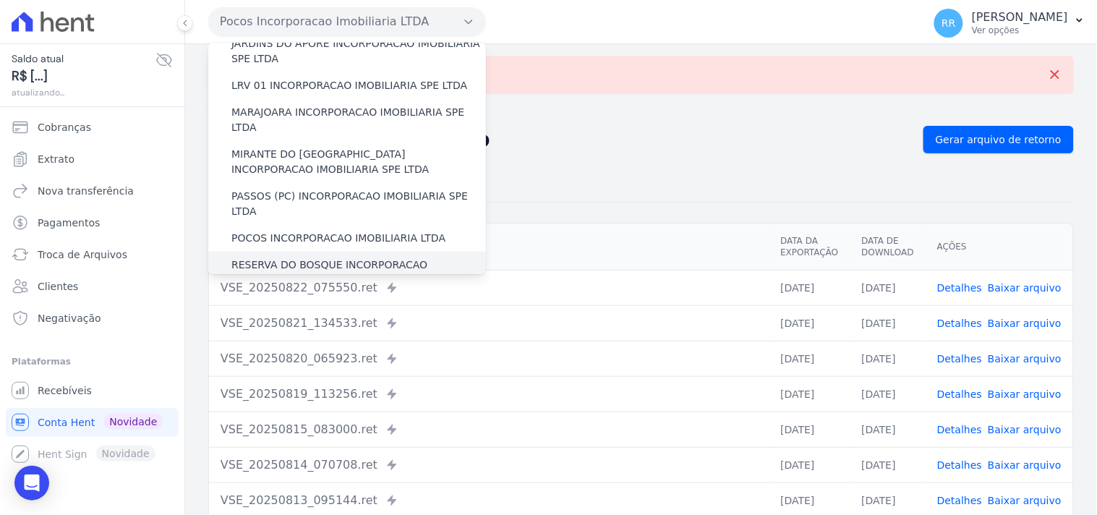
click at [281, 257] on label "RESERVA DO BOSQUE INCORPORACAO IMOBILIARIA SPE LTDA" at bounding box center [358, 272] width 255 height 30
click at [0, 0] on input "RESERVA DO BOSQUE INCORPORACAO IMOBILIARIA SPE LTDA" at bounding box center [0, 0] width 0 height 0
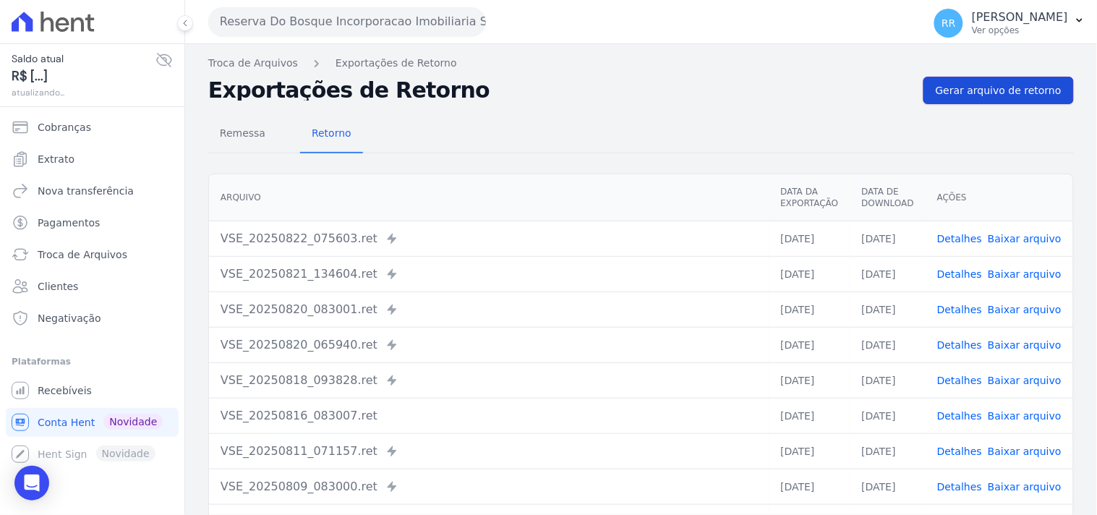
click at [981, 77] on link "Gerar arquivo de retorno" at bounding box center [999, 90] width 150 height 27
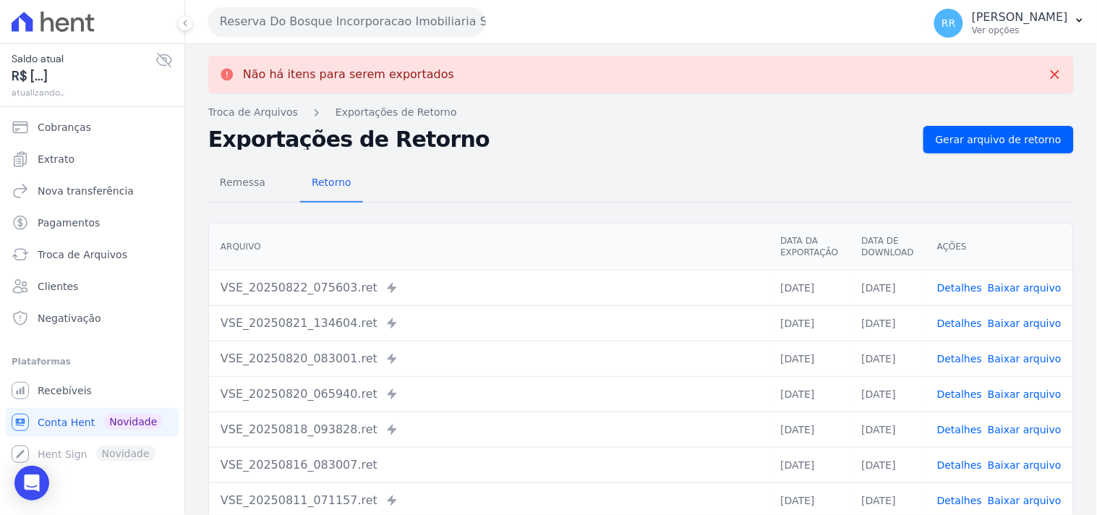
click at [295, 18] on button "Reserva Do Bosque Incorporacao Imobiliaria SPE LTDA" at bounding box center [347, 21] width 278 height 29
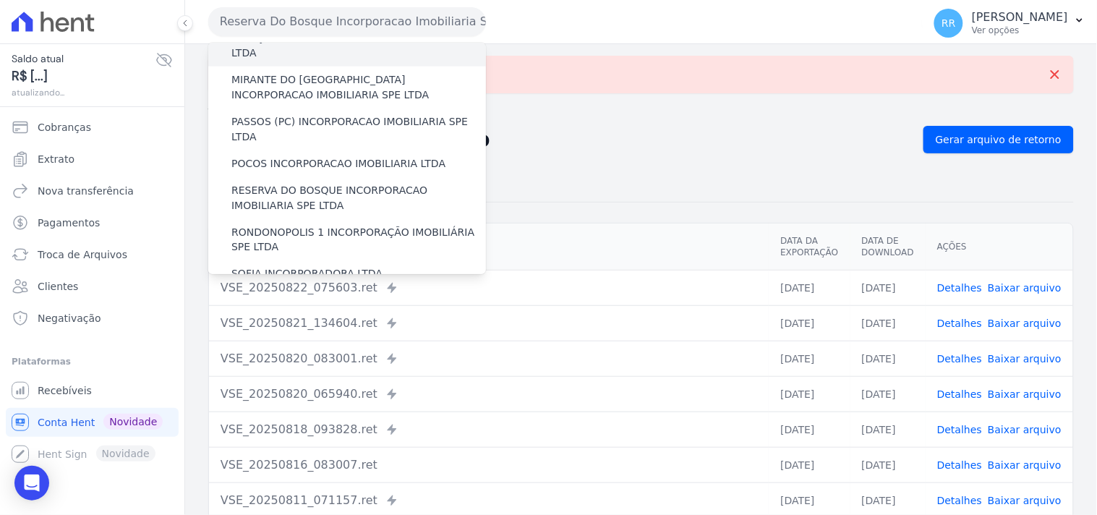
scroll to position [508, 0]
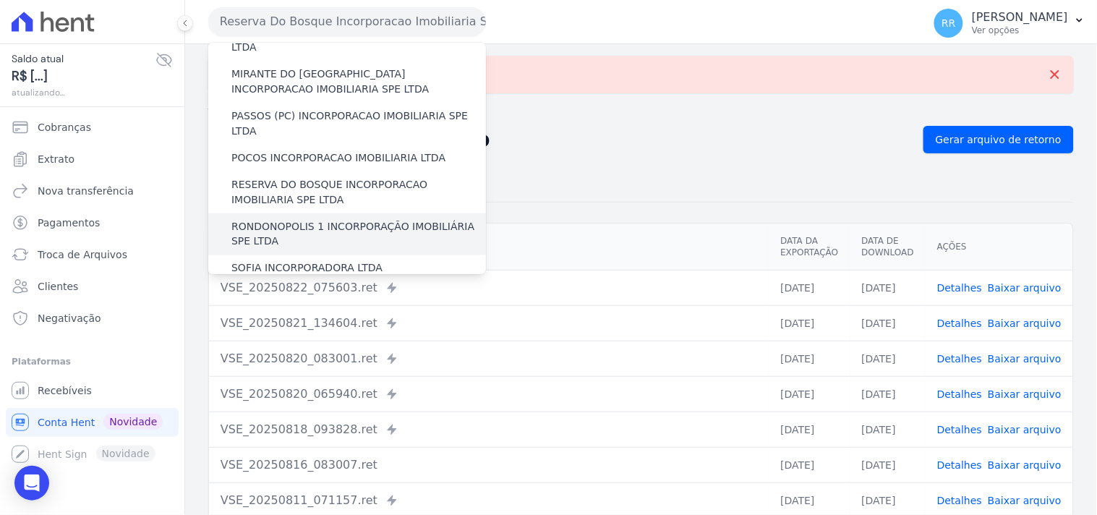
click at [280, 219] on label "RONDONOPOLIS 1 INCORPORAÇÃO IMOBILIÁRIA SPE LTDA" at bounding box center [358, 234] width 255 height 30
click at [0, 0] on input "RONDONOPOLIS 1 INCORPORAÇÃO IMOBILIÁRIA SPE LTDA" at bounding box center [0, 0] width 0 height 0
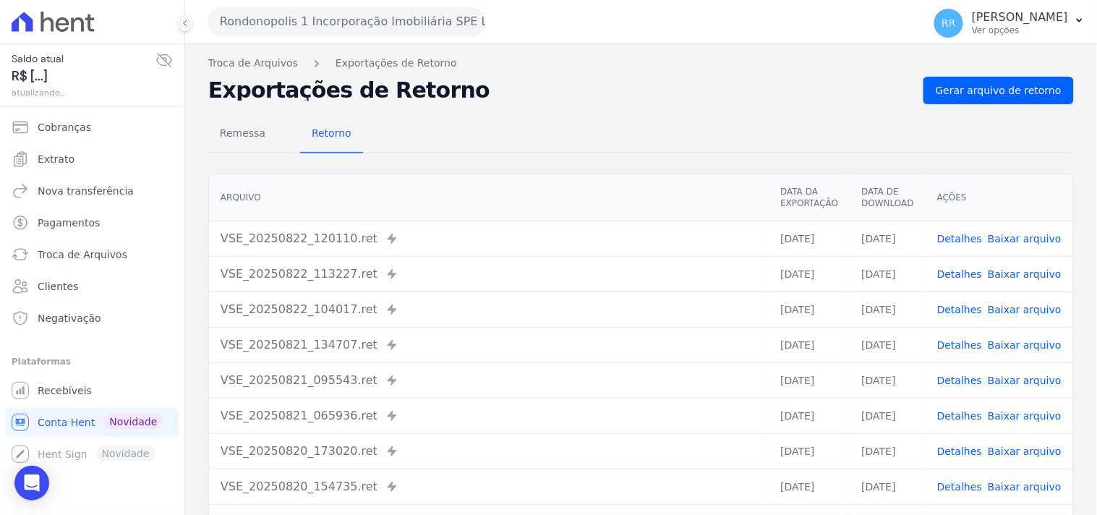
click at [992, 107] on div "Remessa Retorno [GEOGRAPHIC_DATA] Data da Exportação Data de Download Ações VSE…" at bounding box center [641, 365] width 866 height 523
click at [998, 104] on div "Remessa Retorno [GEOGRAPHIC_DATA] Data da Exportação Data de Download Ações VSE…" at bounding box center [641, 365] width 866 height 523
click at [1007, 98] on link "Gerar arquivo de retorno" at bounding box center [999, 90] width 150 height 27
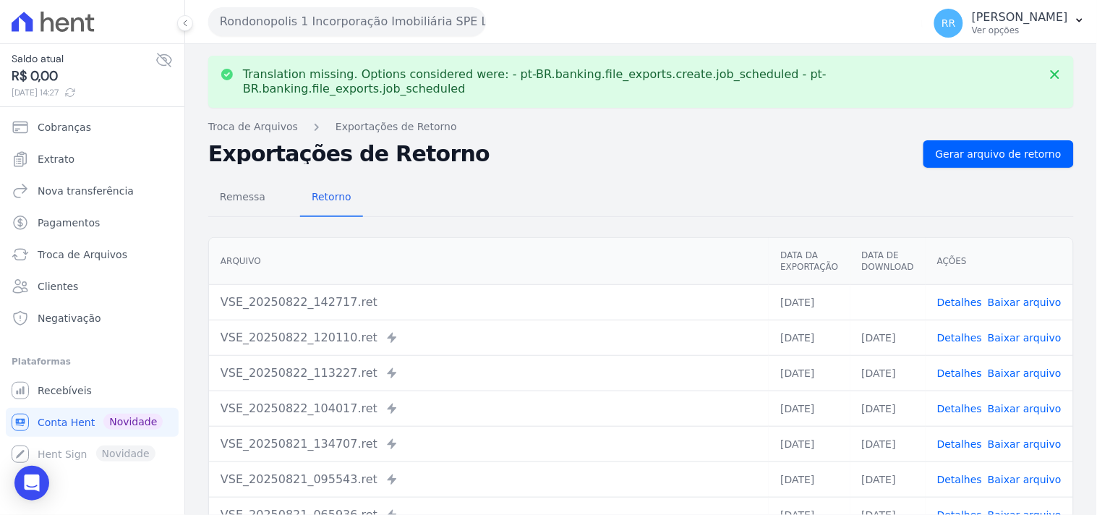
click at [1009, 297] on link "Baixar arquivo" at bounding box center [1025, 303] width 74 height 12
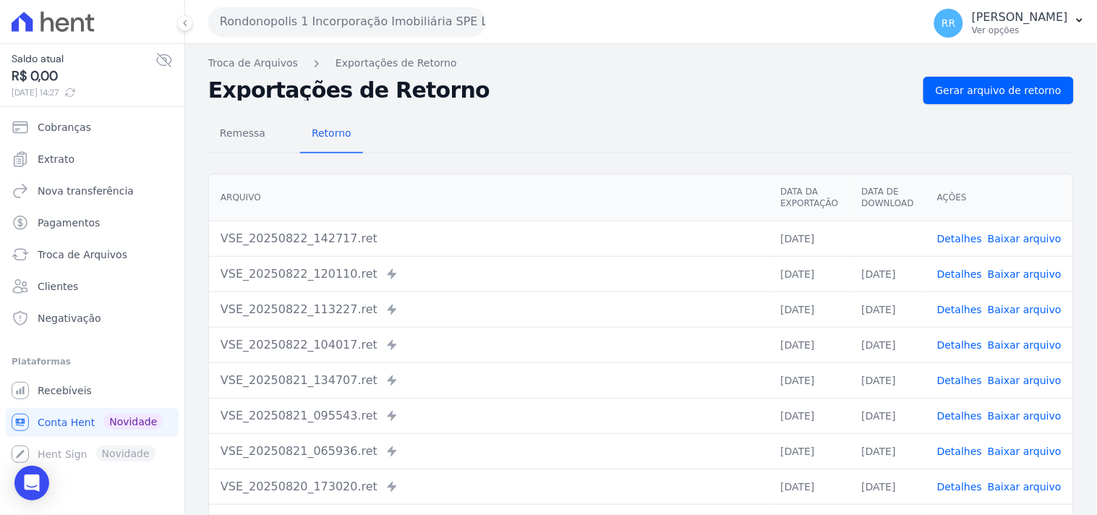
drag, startPoint x: 712, startPoint y: 134, endPoint x: 690, endPoint y: 119, distance: 26.7
click at [712, 134] on div "Remessa Retorno" at bounding box center [641, 135] width 866 height 38
click at [320, 38] on div "Rondonopolis 1 Incorporação Imobiliária SPE LTDA Via Sul Engenharia AGUAS DE [G…" at bounding box center [562, 21] width 709 height 45
click at [337, 15] on button "Rondonopolis 1 Incorporação Imobiliária SPE LTDA" at bounding box center [347, 21] width 278 height 29
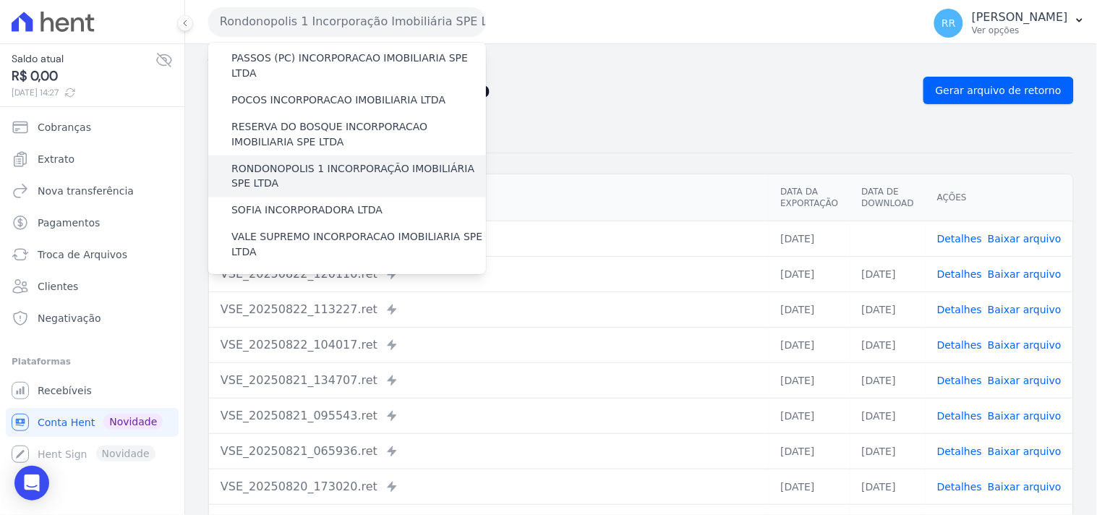
scroll to position [566, 0]
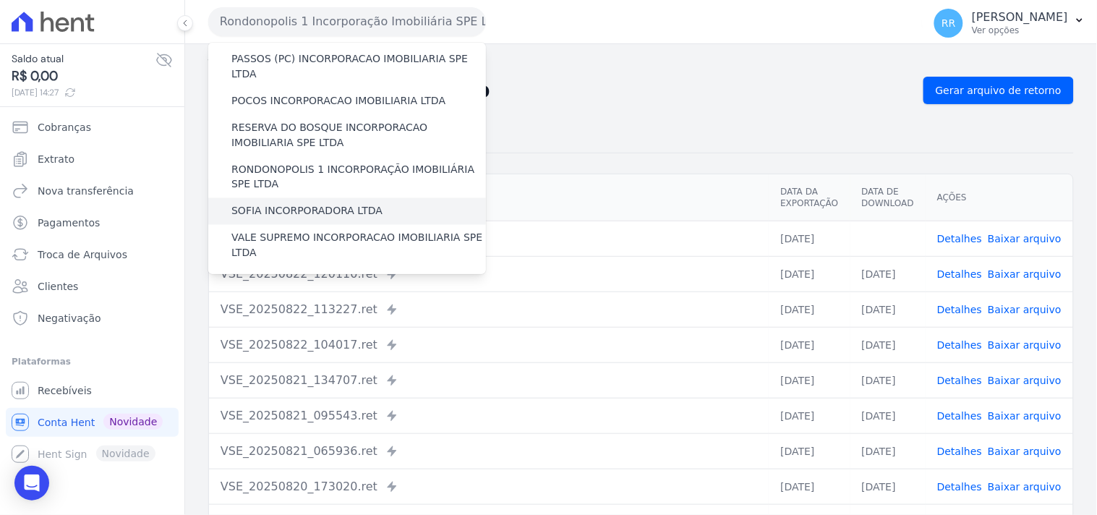
click at [276, 204] on label "SOFIA INCORPORADORA LTDA" at bounding box center [306, 211] width 151 height 15
click at [0, 0] on input "SOFIA INCORPORADORA LTDA" at bounding box center [0, 0] width 0 height 0
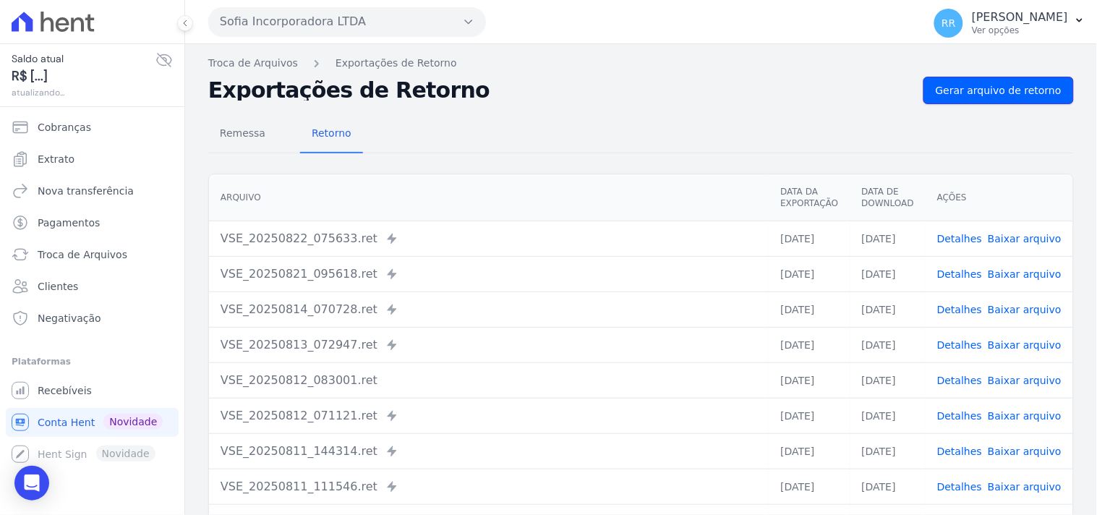
click at [973, 89] on span "Gerar arquivo de retorno" at bounding box center [999, 90] width 126 height 14
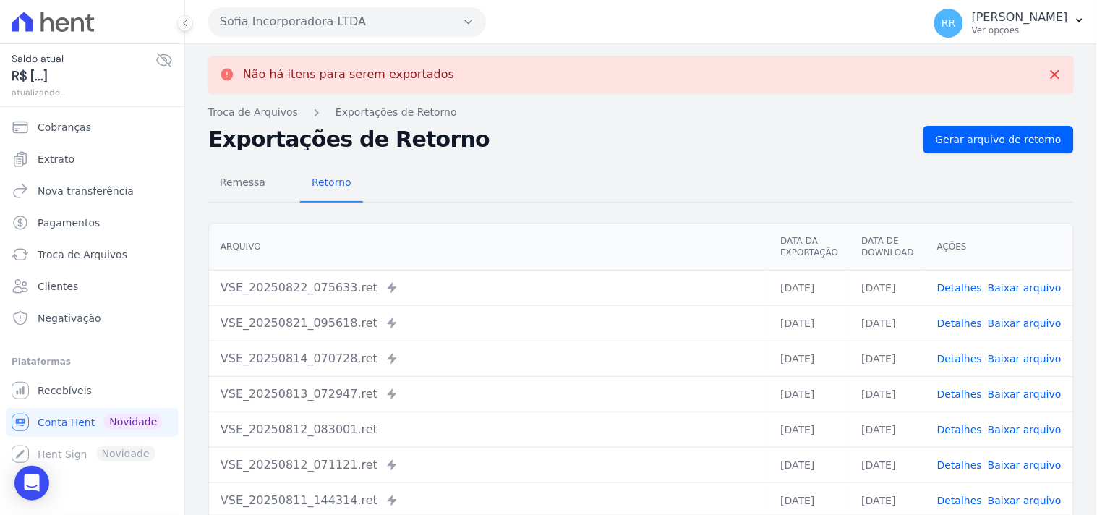
click at [298, 19] on button "Sofia Incorporadora LTDA" at bounding box center [347, 21] width 278 height 29
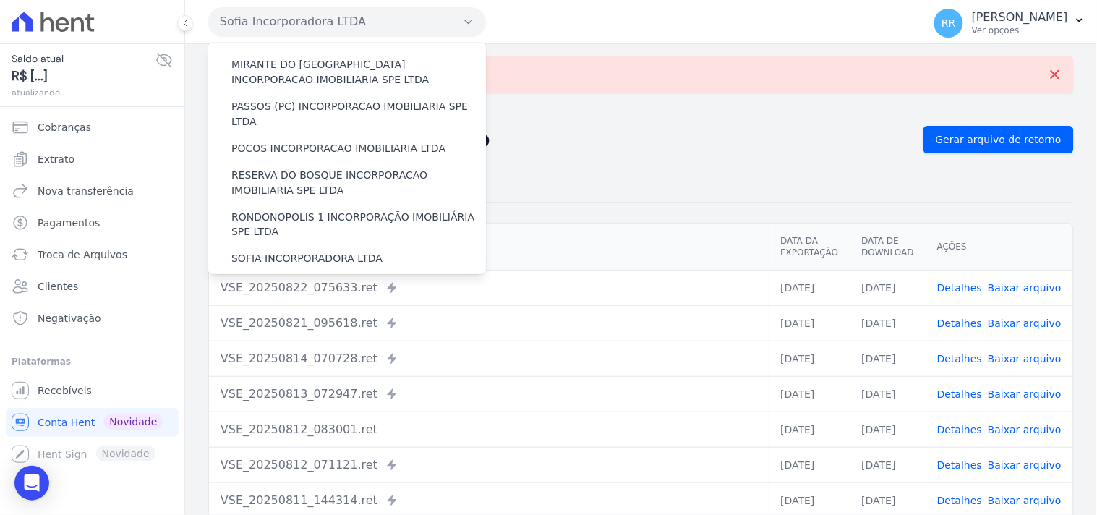
scroll to position [536, 0]
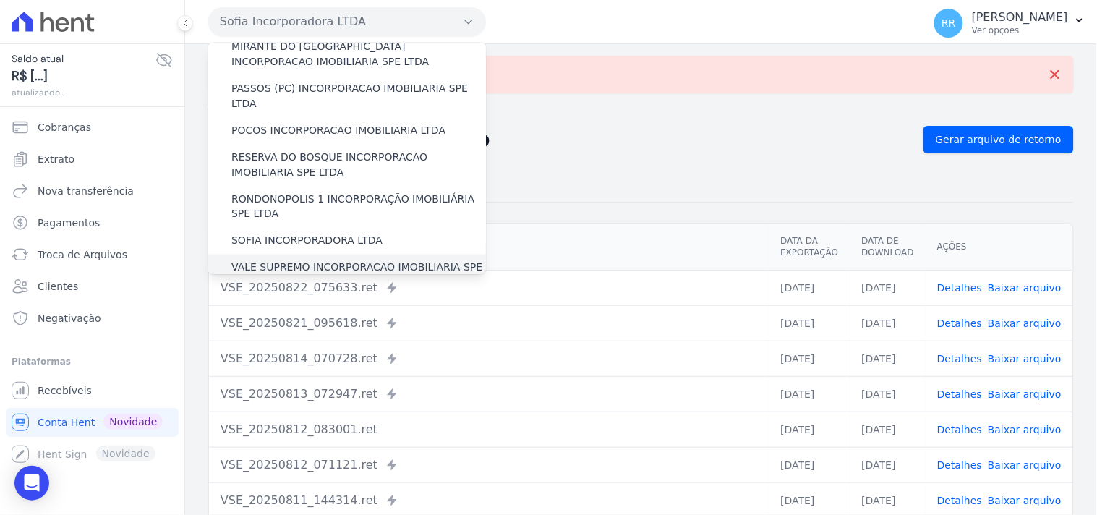
click at [257, 260] on label "VALE SUPREMO INCORPORACAO IMOBILIARIA SPE LTDA" at bounding box center [358, 275] width 255 height 30
click at [0, 0] on input "VALE SUPREMO INCORPORACAO IMOBILIARIA SPE LTDA" at bounding box center [0, 0] width 0 height 0
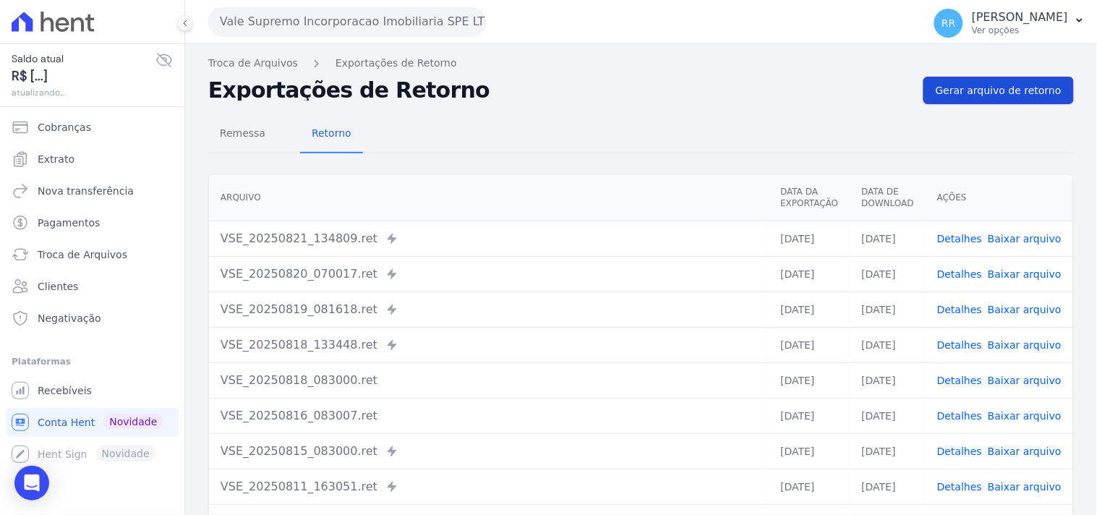
click at [1008, 92] on span "Gerar arquivo de retorno" at bounding box center [999, 90] width 126 height 14
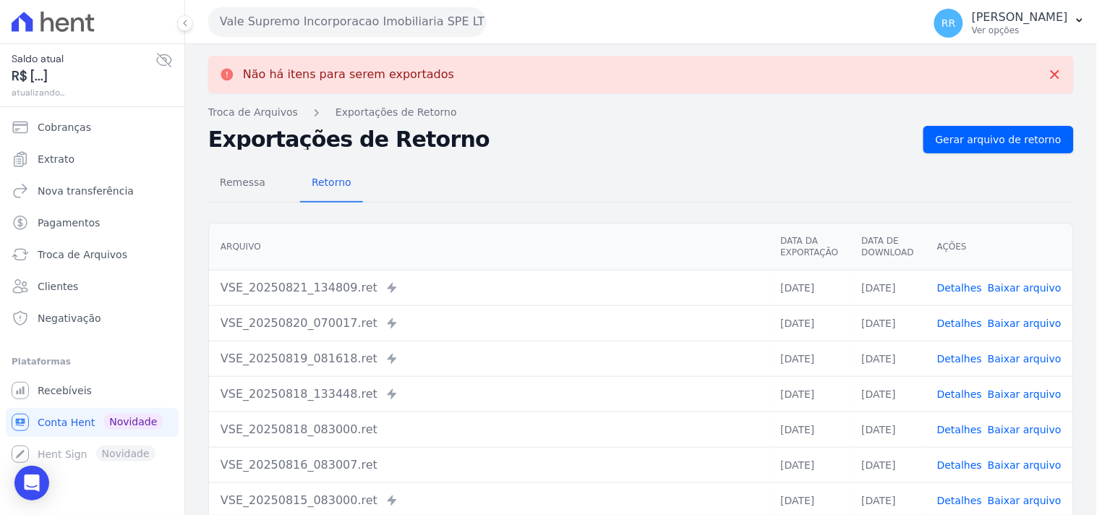
click at [350, 22] on button "Vale Supremo Incorporacao Imobiliaria SPE LTDA" at bounding box center [347, 21] width 278 height 29
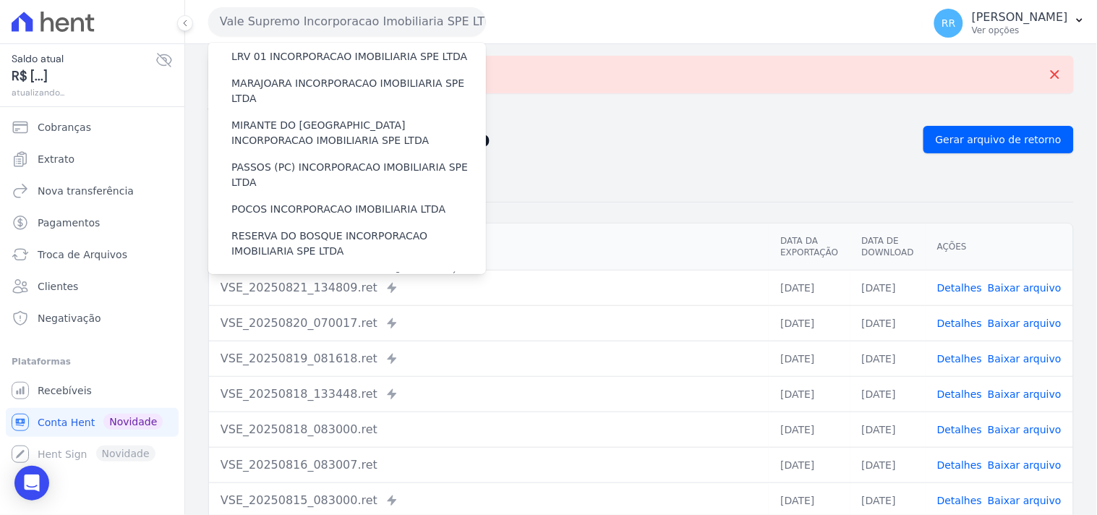
scroll to position [646, 0]
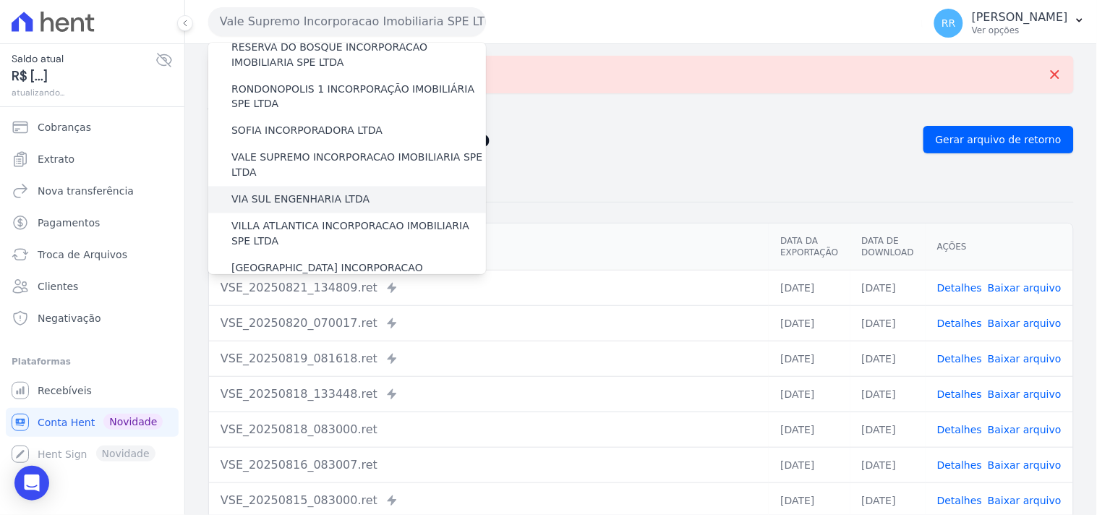
click at [268, 192] on label "VIA SUL ENGENHARIA LTDA" at bounding box center [300, 199] width 138 height 15
click at [0, 0] on input "VIA SUL ENGENHARIA LTDA" at bounding box center [0, 0] width 0 height 0
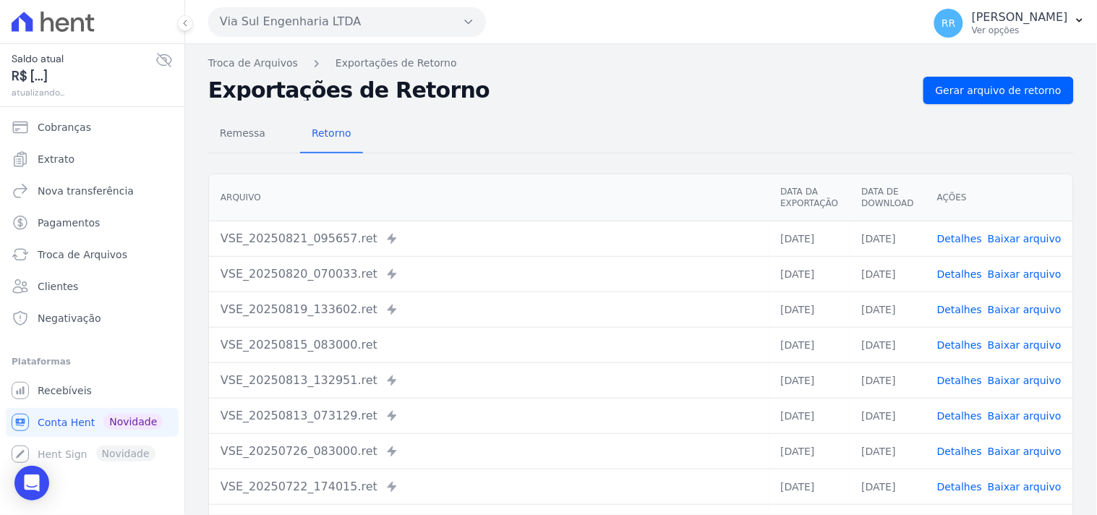
click at [1010, 104] on div "Remessa Retorno [GEOGRAPHIC_DATA] Data da Exportação Data de Download Ações VSE…" at bounding box center [641, 365] width 866 height 523
click at [1015, 97] on span "Gerar arquivo de retorno" at bounding box center [999, 90] width 126 height 14
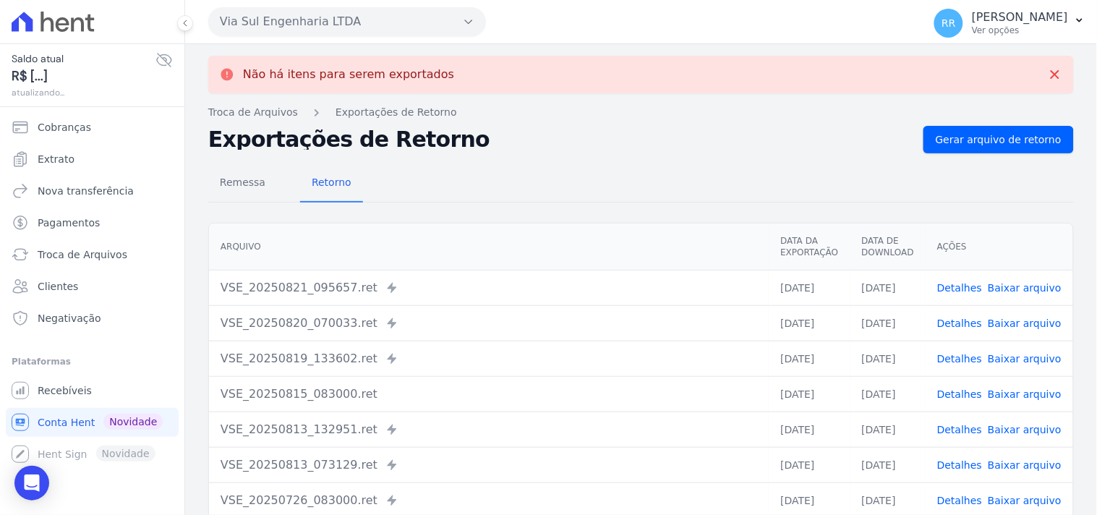
drag, startPoint x: 306, startPoint y: 30, endPoint x: 310, endPoint y: 48, distance: 19.1
click at [306, 30] on button "Via Sul Engenharia LTDA" at bounding box center [347, 21] width 278 height 29
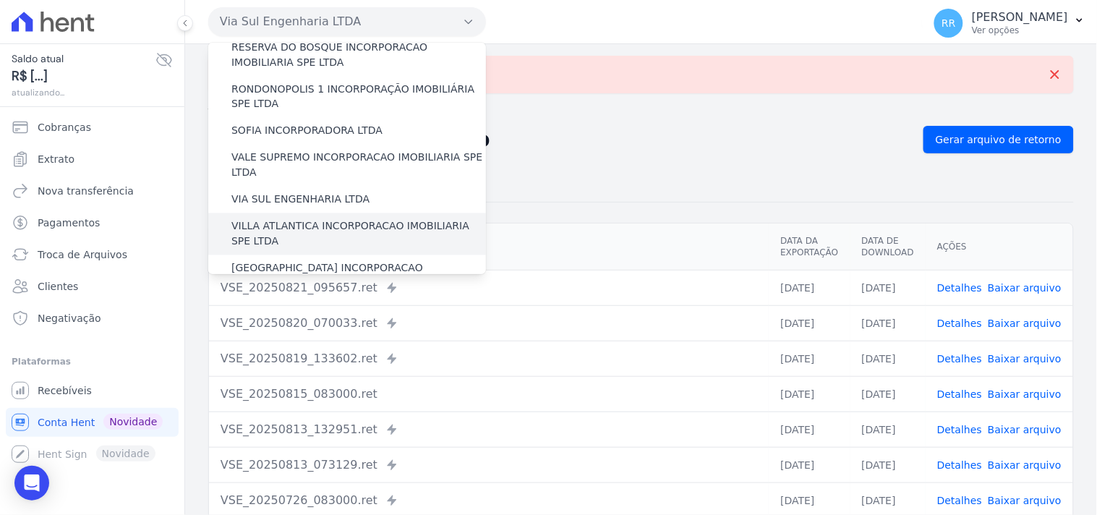
click at [270, 219] on label "VILLA ATLANTICA INCORPORACAO IMOBILIARIA SPE LTDA" at bounding box center [358, 234] width 255 height 30
click at [0, 0] on input "VILLA ATLANTICA INCORPORACAO IMOBILIARIA SPE LTDA" at bounding box center [0, 0] width 0 height 0
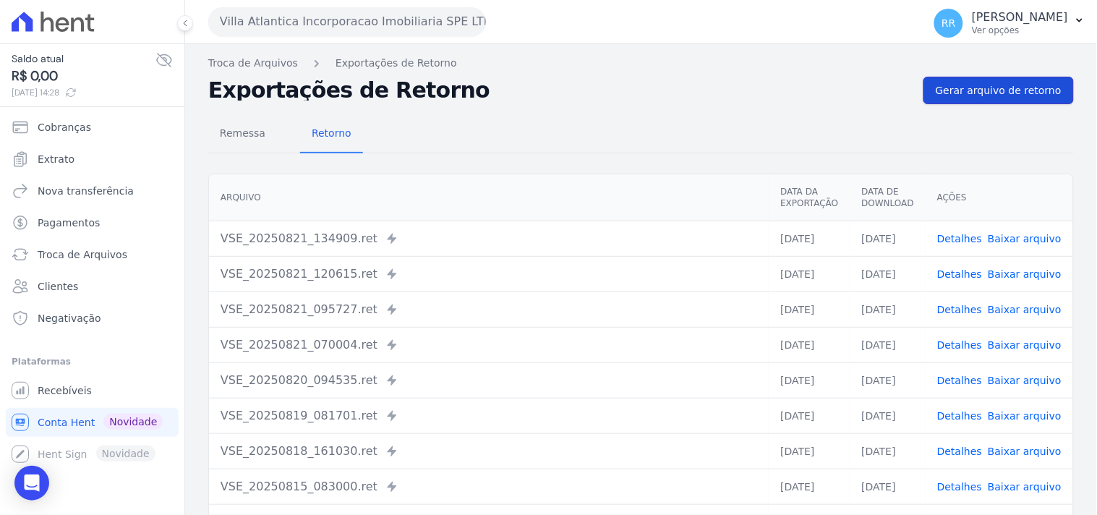
click at [947, 98] on link "Gerar arquivo de retorno" at bounding box center [999, 90] width 150 height 27
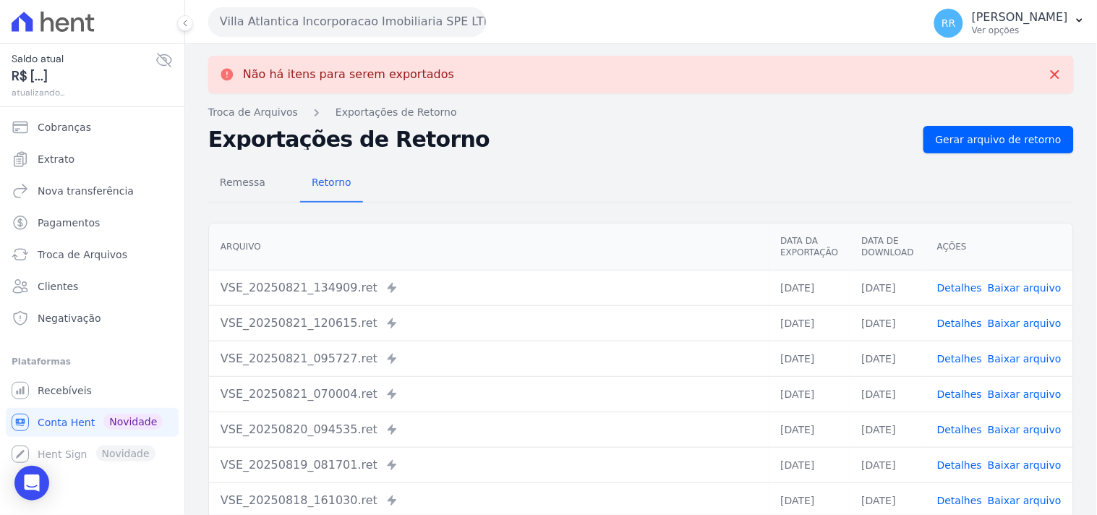
click at [284, 22] on button "Villa Atlantica Incorporacao Imobiliaria SPE LTDA" at bounding box center [347, 21] width 278 height 29
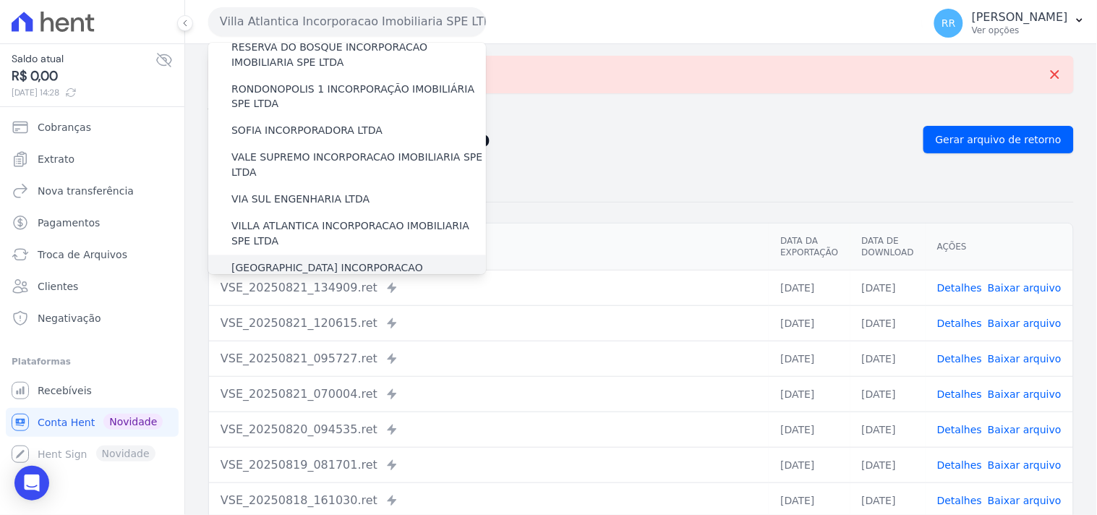
click at [268, 261] on label "[GEOGRAPHIC_DATA] INCORPORACAO IMOBILIARIA SPE LTDA" at bounding box center [358, 276] width 255 height 30
click at [0, 0] on input "[GEOGRAPHIC_DATA] INCORPORACAO IMOBILIARIA SPE LTDA" at bounding box center [0, 0] width 0 height 0
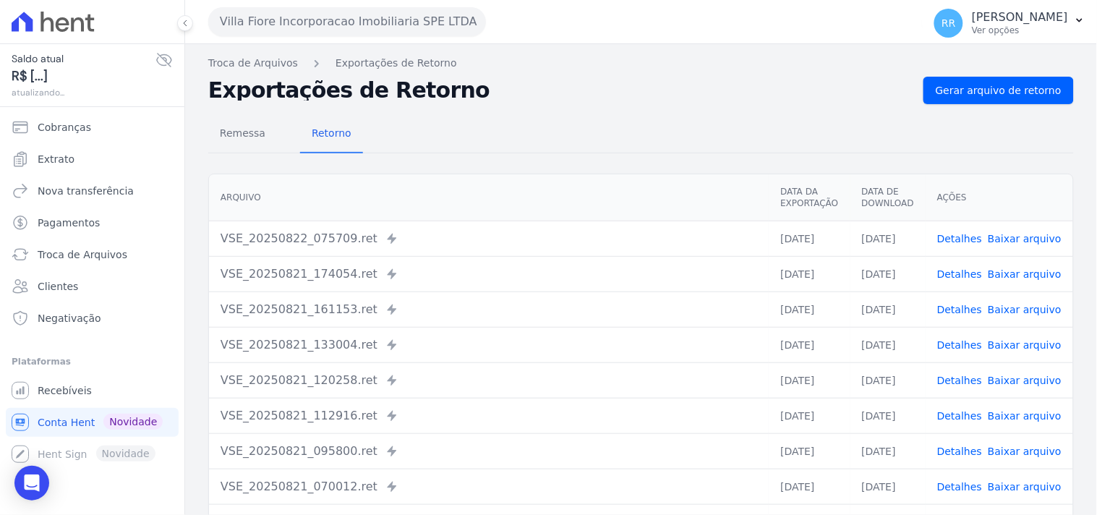
click at [1005, 104] on div "Remessa Retorno [GEOGRAPHIC_DATA] Data da Exportação Data de Download Ações VSE…" at bounding box center [641, 365] width 866 height 523
click at [1016, 98] on link "Gerar arquivo de retorno" at bounding box center [999, 90] width 150 height 27
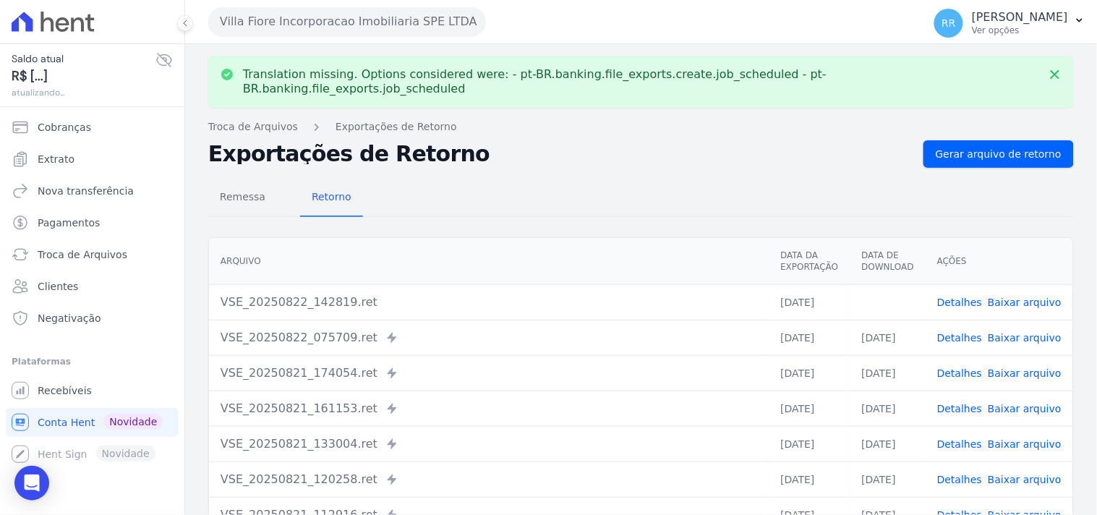
click at [1020, 297] on link "Baixar arquivo" at bounding box center [1025, 303] width 74 height 12
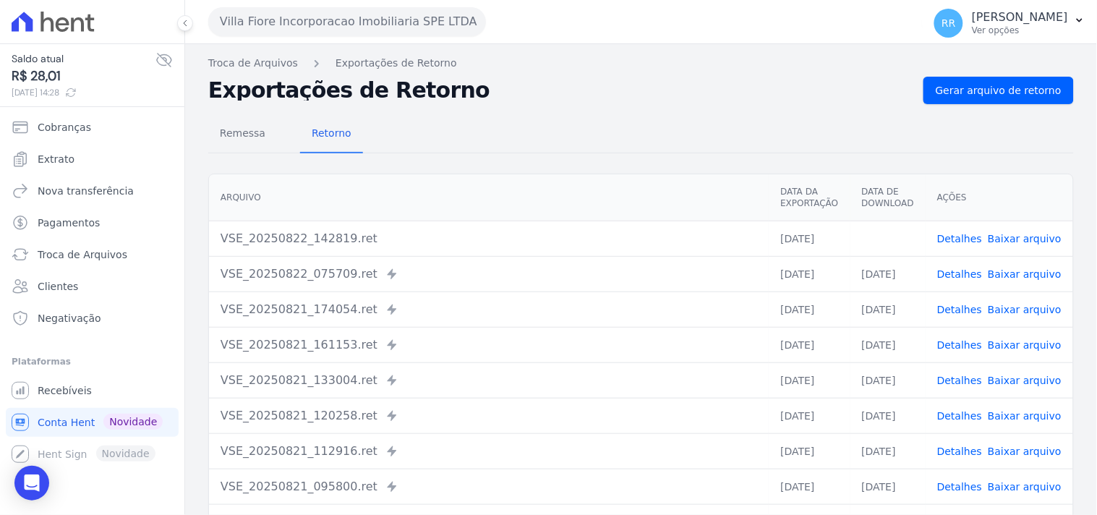
drag, startPoint x: 656, startPoint y: 122, endPoint x: 522, endPoint y: 83, distance: 139.2
click at [655, 122] on div "Remessa Retorno" at bounding box center [641, 135] width 866 height 38
click at [372, 33] on button "Villa Fiore Incorporacao Imobiliaria SPE LTDA" at bounding box center [347, 21] width 278 height 29
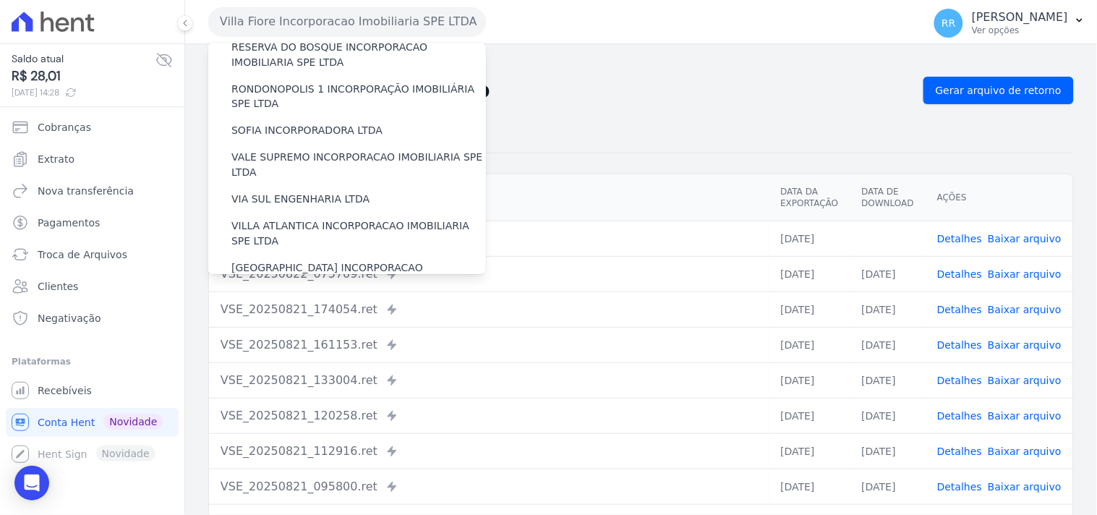
click at [312, 303] on label "VILLA TROPICAL INCORPORAÇÃO IMOBILIÁRIA SPE LTDA" at bounding box center [358, 318] width 255 height 30
click at [0, 0] on input "VILLA TROPICAL INCORPORAÇÃO IMOBILIÁRIA SPE LTDA" at bounding box center [0, 0] width 0 height 0
click at [317, 303] on label "VILLA TROPICAL INCORPORAÇÃO IMOBILIÁRIA SPE LTDA" at bounding box center [358, 318] width 255 height 30
click at [0, 0] on input "VILLA TROPICAL INCORPORAÇÃO IMOBILIÁRIA SPE LTDA" at bounding box center [0, 0] width 0 height 0
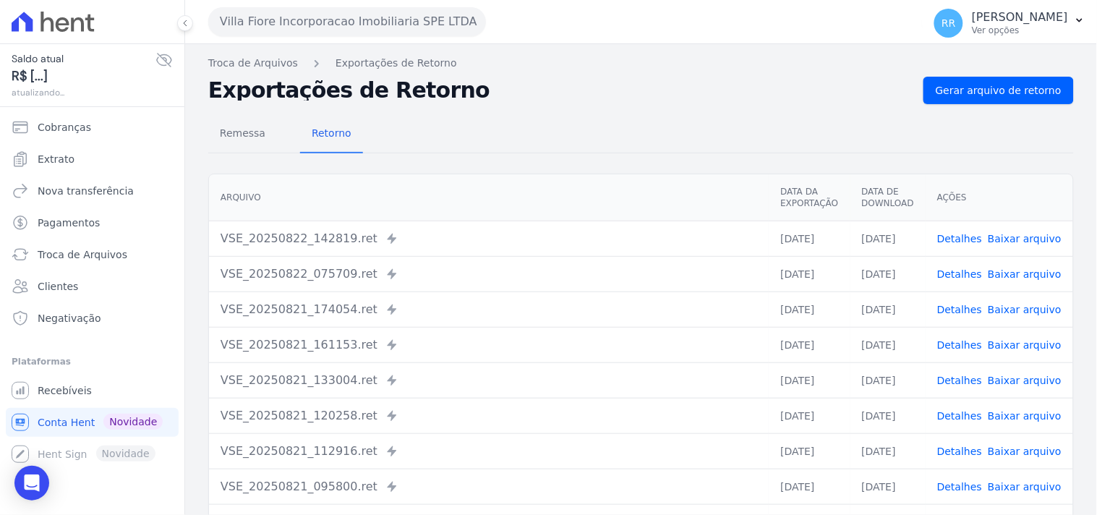
click at [345, 17] on button "Villa Fiore Incorporacao Imobiliaria SPE LTDA" at bounding box center [347, 21] width 278 height 29
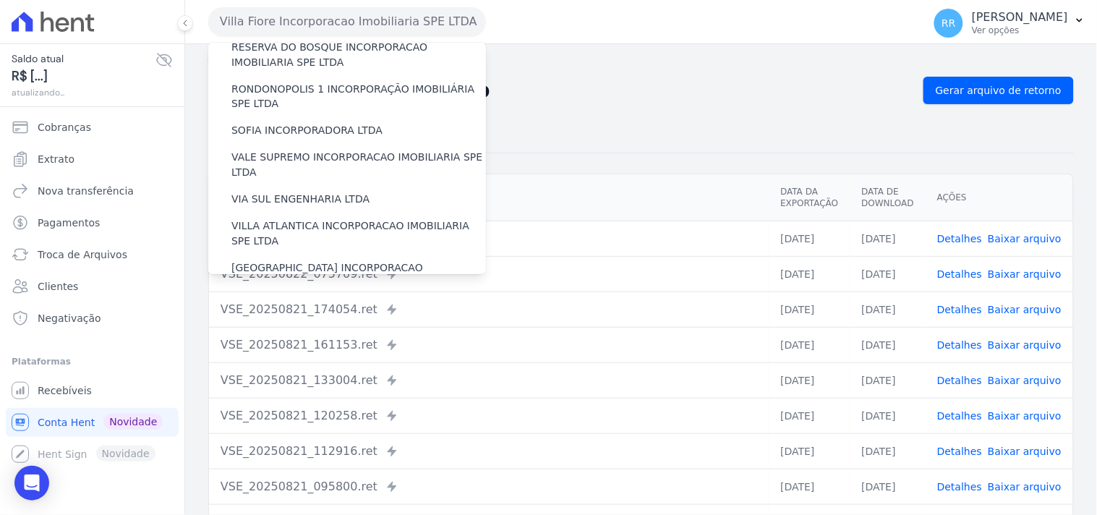
click at [284, 303] on label "VILLA TROPICAL INCORPORAÇÃO IMOBILIÁRIA SPE LTDA" at bounding box center [358, 318] width 255 height 30
click at [0, 0] on input "VILLA TROPICAL INCORPORAÇÃO IMOBILIÁRIA SPE LTDA" at bounding box center [0, 0] width 0 height 0
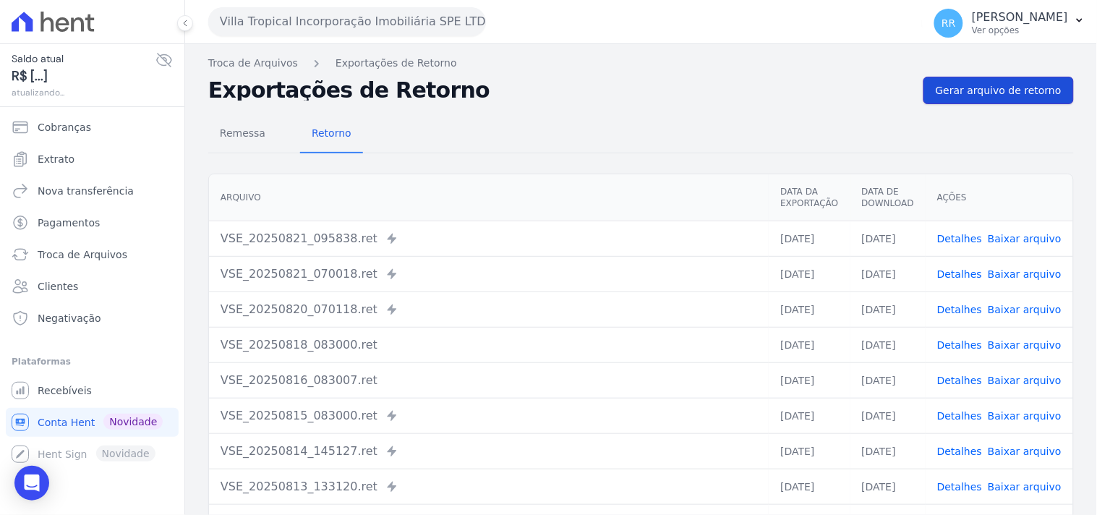
click at [1046, 82] on link "Gerar arquivo de retorno" at bounding box center [999, 90] width 150 height 27
click at [1044, 95] on span "Gerar arquivo de retorno" at bounding box center [999, 90] width 126 height 14
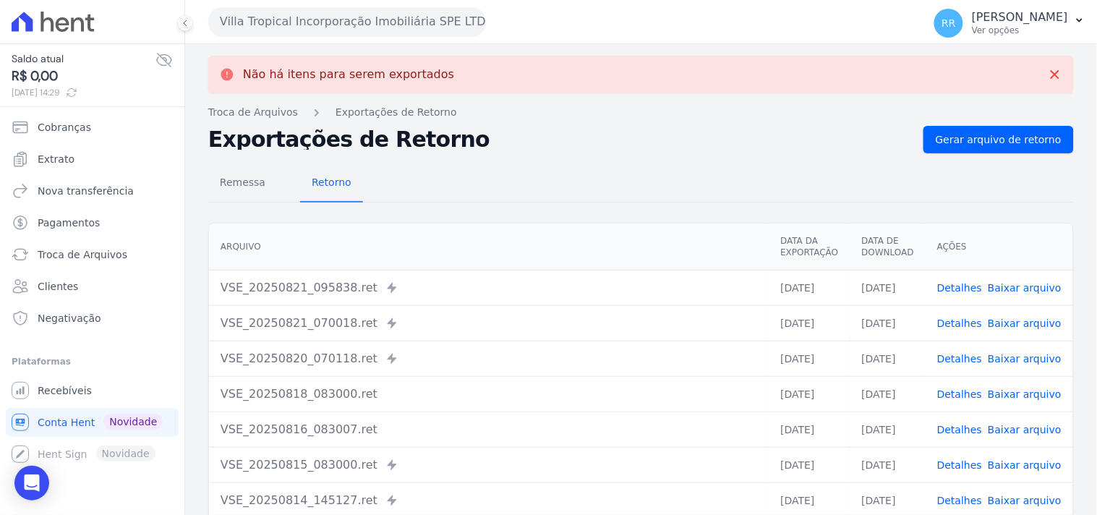
click at [482, 77] on div "Não há itens para serem exportados" at bounding box center [641, 74] width 843 height 14
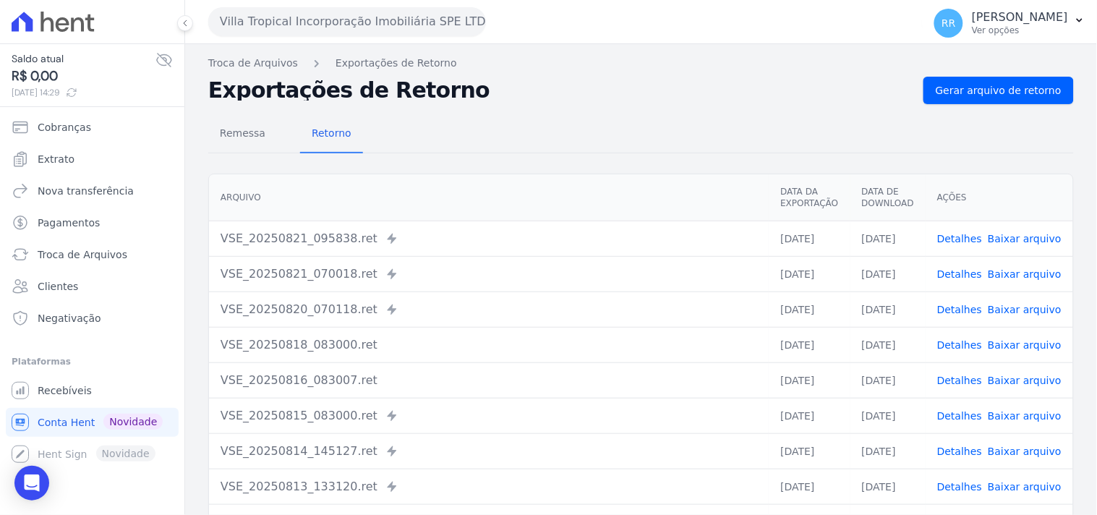
click at [509, 210] on th "Arquivo" at bounding box center [489, 197] width 560 height 47
click at [498, 140] on div "Remessa Retorno" at bounding box center [641, 135] width 866 height 38
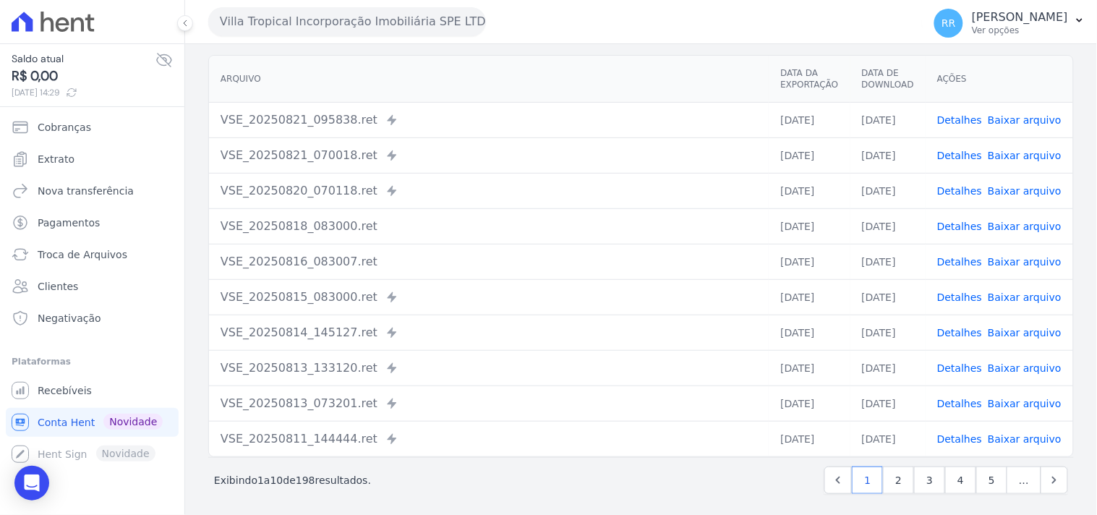
scroll to position [124, 0]
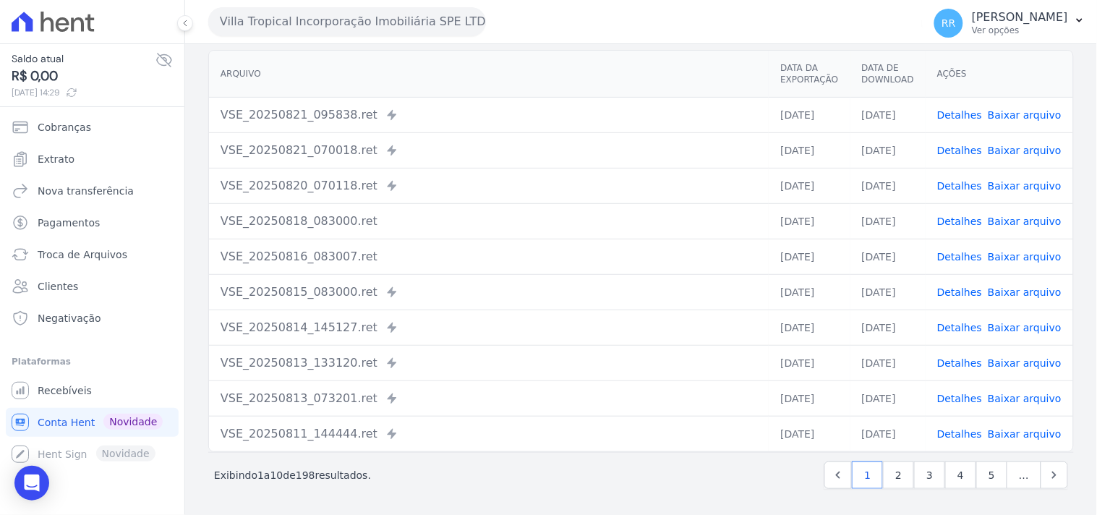
click at [299, 145] on div "VSE_20250821_070018.ret Enviado para Nexxera em: [DATE] 07:00" at bounding box center [489, 150] width 537 height 17
click at [286, 121] on div "VSE_20250821_095838.ret Enviado para Nexxera em: [DATE] 09:58" at bounding box center [489, 114] width 537 height 17
click at [464, 35] on div "Villa Tropical Incorporação Imobiliária SPE LTDA Via Sul Engenharia AGUAS DE [G…" at bounding box center [562, 21] width 709 height 45
click at [283, 51] on th "Arquivo" at bounding box center [489, 74] width 560 height 47
click at [444, 162] on td "VSE_20250821_070018.ret Enviado para Nexxera em: [DATE] 07:00" at bounding box center [489, 149] width 560 height 35
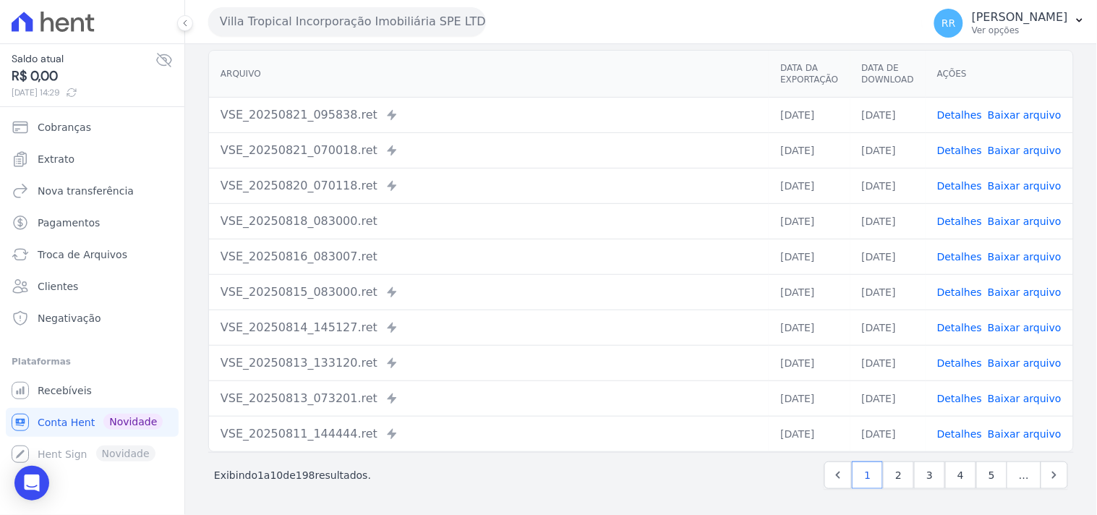
click at [478, 95] on th "Arquivo" at bounding box center [489, 74] width 560 height 47
click at [483, 81] on th "Arquivo" at bounding box center [489, 74] width 560 height 47
click at [393, 64] on th "Arquivo" at bounding box center [489, 74] width 560 height 47
drag, startPoint x: 255, startPoint y: 80, endPoint x: 218, endPoint y: 88, distance: 38.3
click at [218, 88] on th "Arquivo" at bounding box center [489, 74] width 560 height 47
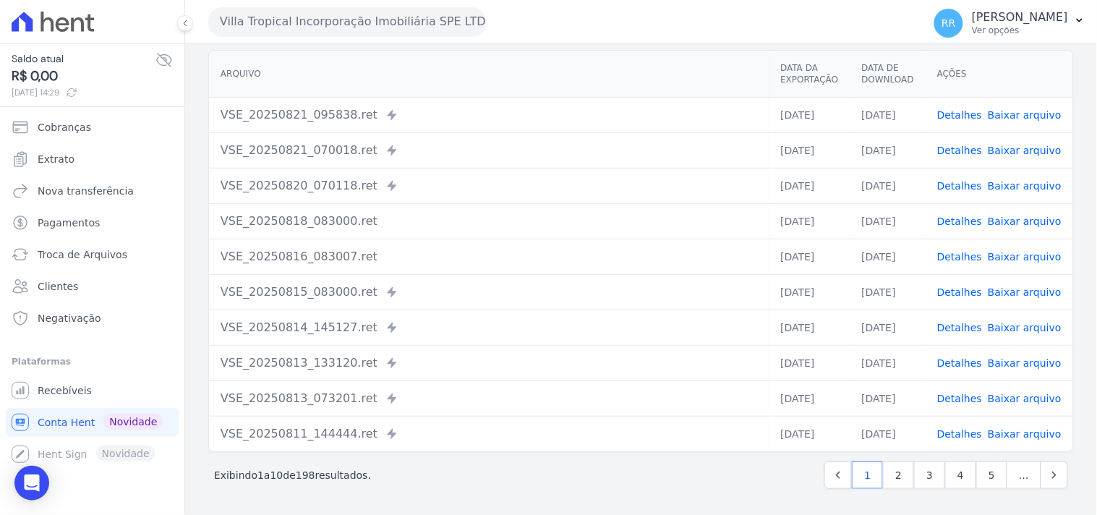
click at [459, 77] on th "Arquivo" at bounding box center [489, 74] width 560 height 47
click at [329, 71] on th "Arquivo" at bounding box center [489, 74] width 560 height 47
drag, startPoint x: 266, startPoint y: 69, endPoint x: 212, endPoint y: 78, distance: 54.9
click at [212, 78] on th "Arquivo" at bounding box center [489, 74] width 560 height 47
click at [605, 93] on th "Arquivo" at bounding box center [489, 74] width 560 height 47
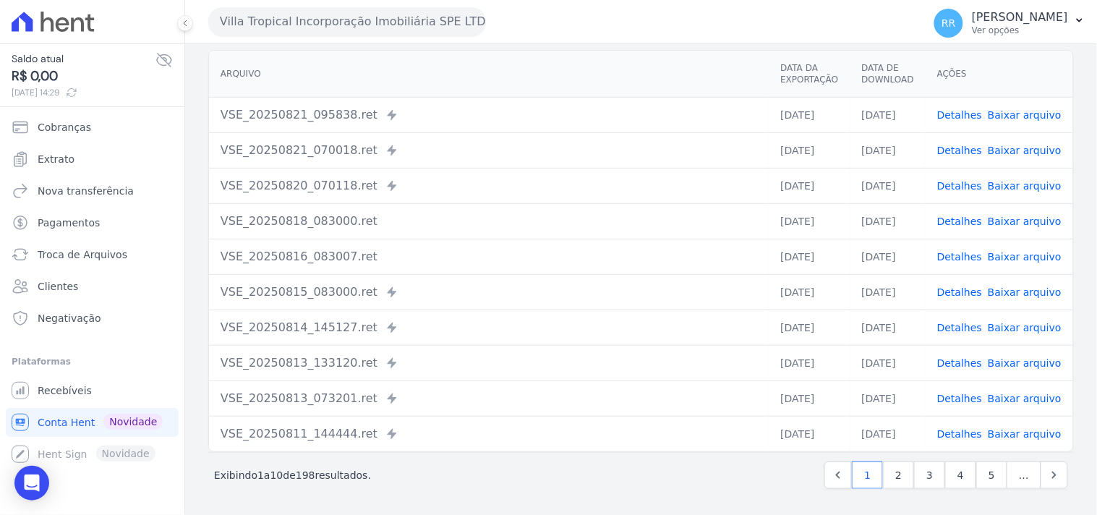
click at [384, 82] on th "Arquivo" at bounding box center [489, 74] width 560 height 47
click at [369, 100] on td "VSE_20250821_095838.ret Enviado para Nexxera em: [DATE] 09:58" at bounding box center [489, 114] width 560 height 35
click at [370, 124] on td "VSE_20250821_095838.ret Enviado para Nexxera em: [DATE] 09:58" at bounding box center [489, 114] width 560 height 35
drag, startPoint x: 351, startPoint y: 112, endPoint x: 220, endPoint y: 103, distance: 131.9
click at [220, 103] on td "VSE_20250821_095838.ret Enviado para Nexxera em: [DATE] 09:58" at bounding box center [489, 114] width 560 height 35
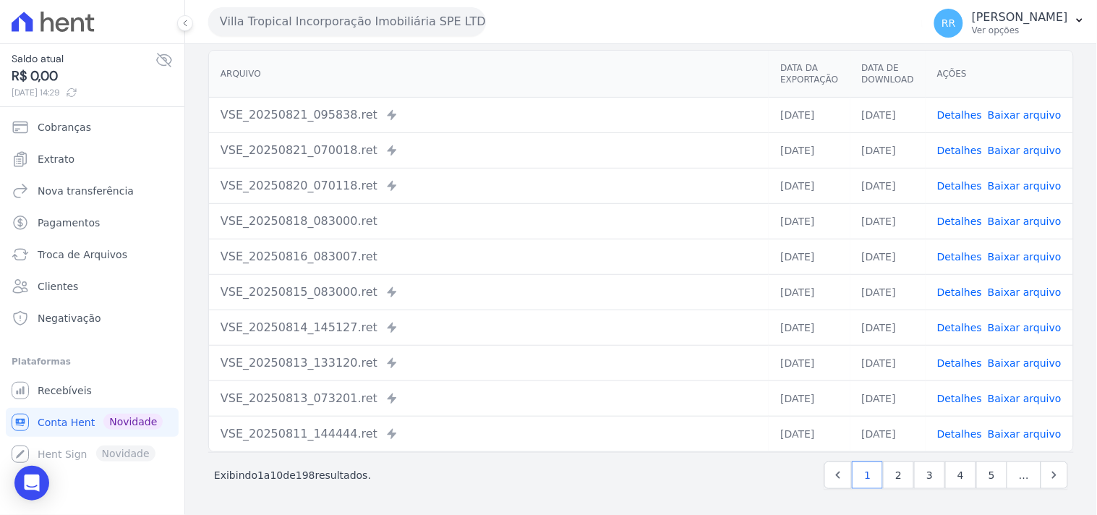
click at [224, 102] on td "VSE_20250821_095838.ret Enviado para Nexxera em: [DATE] 09:58" at bounding box center [489, 114] width 560 height 35
click at [336, 189] on div "VSE_20250820_070118.ret Enviado para Nexxera em: [DATE] 07:01" at bounding box center [489, 185] width 537 height 17
click at [310, 102] on td "VSE_20250821_095838.ret Enviado para Nexxera em: [DATE] 09:58" at bounding box center [489, 114] width 560 height 35
drag, startPoint x: 351, startPoint y: 114, endPoint x: 218, endPoint y: 123, distance: 133.4
click at [218, 123] on td "VSE_20250821_095838.ret Enviado para Nexxera em: [DATE] 09:58" at bounding box center [489, 114] width 560 height 35
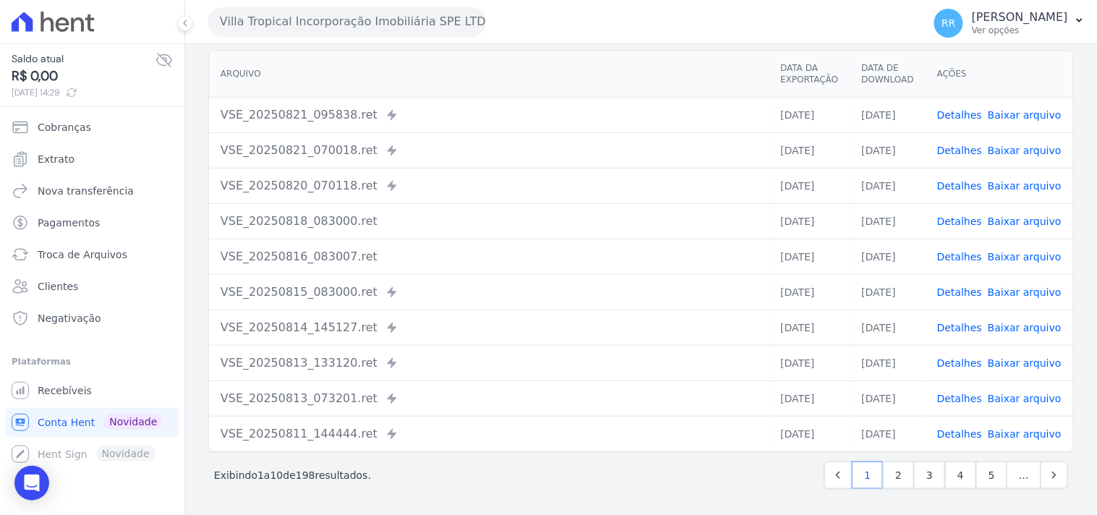
click at [257, 99] on td "VSE_20250821_095838.ret Enviado para Nexxera em: [DATE] 09:58" at bounding box center [489, 114] width 560 height 35
drag, startPoint x: 341, startPoint y: 226, endPoint x: 220, endPoint y: 221, distance: 120.9
click at [221, 221] on div "VSE_20250818_083000.ret" at bounding box center [489, 221] width 537 height 17
click at [226, 218] on div "VSE_20250818_083000.ret" at bounding box center [489, 221] width 537 height 17
click at [221, 218] on div "VSE_20250818_083000.ret" at bounding box center [489, 221] width 537 height 17
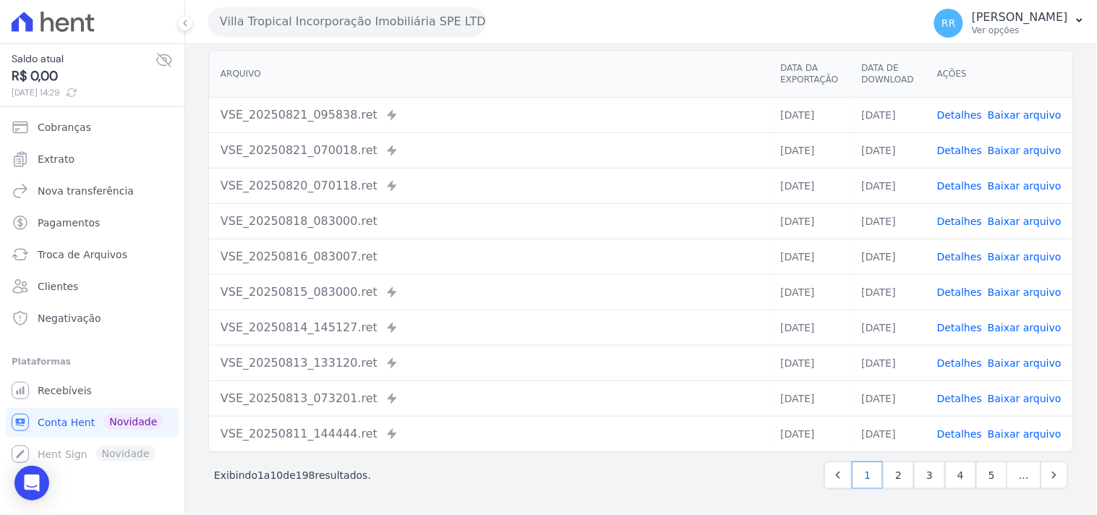
drag, startPoint x: 222, startPoint y: 218, endPoint x: 356, endPoint y: 208, distance: 134.2
click at [356, 208] on td "VSE_20250818_083000.ret" at bounding box center [489, 220] width 560 height 35
click at [358, 214] on div "VSE_20250818_083000.ret" at bounding box center [489, 221] width 537 height 17
drag, startPoint x: 350, startPoint y: 218, endPoint x: 212, endPoint y: 230, distance: 138.7
click at [212, 230] on td "VSE_20250818_083000.ret" at bounding box center [489, 220] width 560 height 35
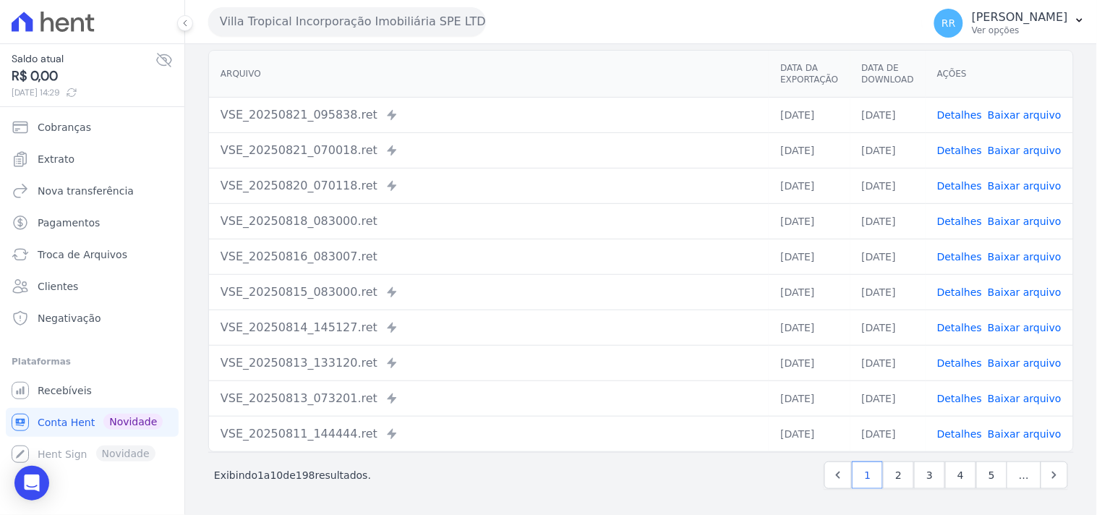
click at [490, 229] on td "VSE_20250818_083000.ret" at bounding box center [489, 220] width 560 height 35
drag, startPoint x: 570, startPoint y: 243, endPoint x: 548, endPoint y: 242, distance: 21.7
click at [568, 243] on td "VSE_20250816_083007.ret" at bounding box center [489, 256] width 560 height 35
drag, startPoint x: 429, startPoint y: 177, endPoint x: 278, endPoint y: 210, distance: 154.6
click at [278, 210] on tbody "VSE_20250821_095838.ret Enviado para Nexxera em: [DATE] 09:58 21/08/2025 [DATE]…" at bounding box center [641, 274] width 864 height 354
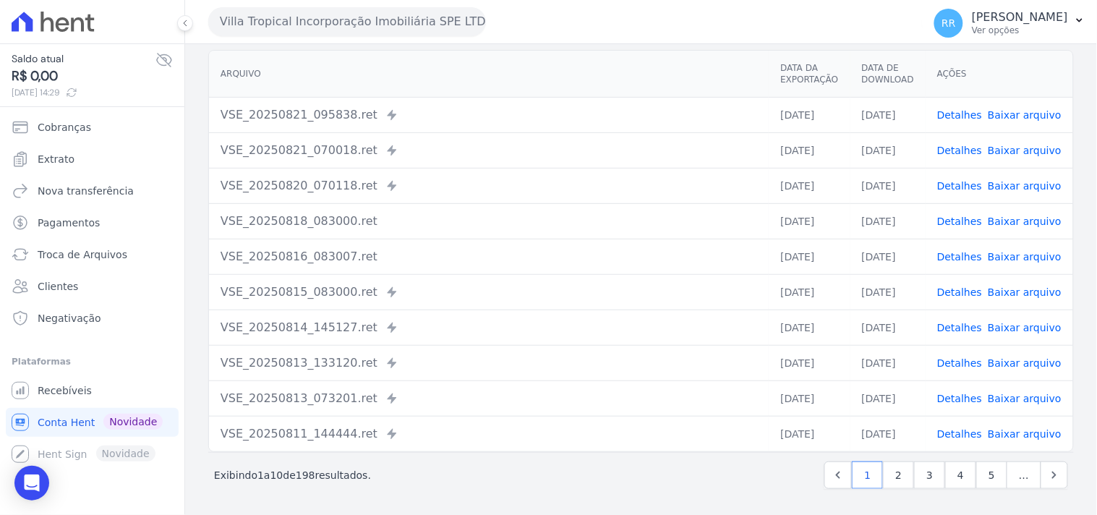
click at [277, 201] on td "VSE_20250820_070118.ret Enviado para Nexxera em: [DATE] 07:01" at bounding box center [489, 185] width 560 height 35
click at [542, 302] on td "VSE_20250815_083000.ret Enviado para Nexxera em: [DATE] 08:33" at bounding box center [489, 291] width 560 height 35
click at [383, 233] on td "VSE_20250818_083000.ret" at bounding box center [489, 220] width 560 height 35
drag, startPoint x: 362, startPoint y: 114, endPoint x: 377, endPoint y: 109, distance: 15.8
click at [386, 114] on icon at bounding box center [392, 115] width 12 height 12
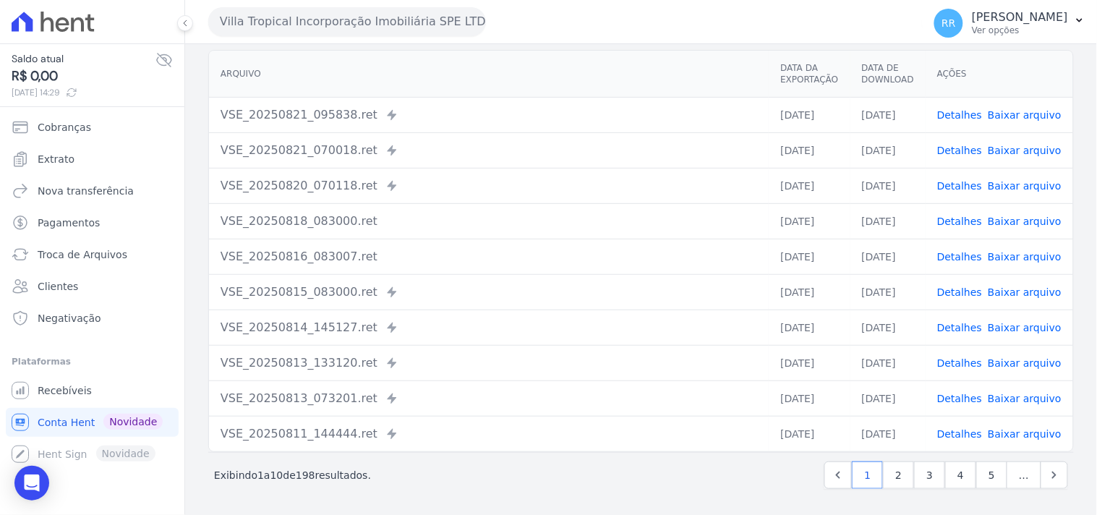
drag, startPoint x: 380, startPoint y: 108, endPoint x: 215, endPoint y: 103, distance: 165.0
click at [215, 103] on td "VSE_20250821_095838.ret Enviado para Nexxera em: [DATE] 09:58" at bounding box center [489, 114] width 560 height 35
click at [318, 103] on td "VSE_20250821_095838.ret Enviado para Nexxera em: [DATE] 09:58" at bounding box center [489, 114] width 560 height 35
drag, startPoint x: 414, startPoint y: 95, endPoint x: 380, endPoint y: 120, distance: 41.4
click at [380, 120] on table "Arquivo Data da Exportação Data de Download Ações VSE_20250821_095838.ret Envia…" at bounding box center [641, 251] width 864 height 401
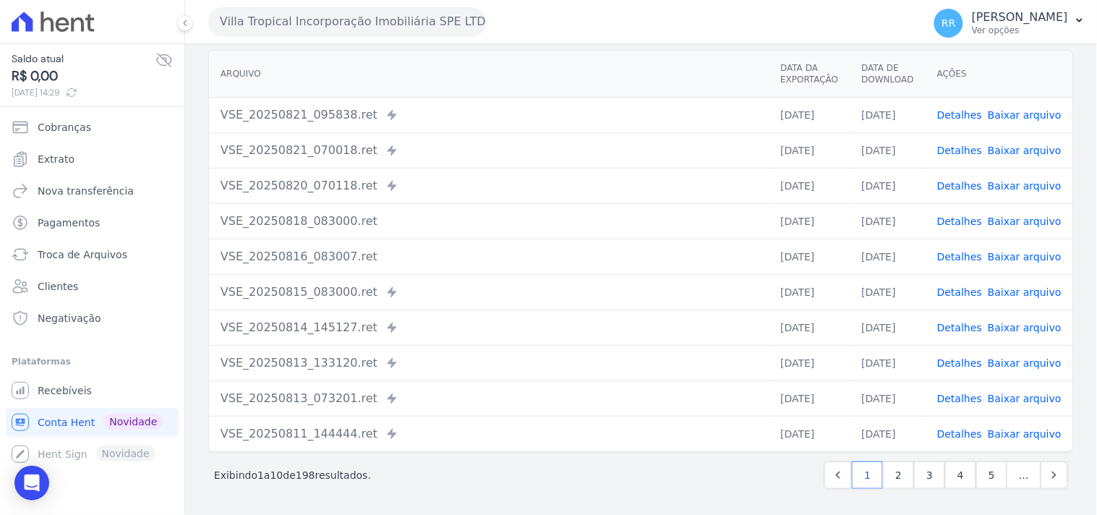
click at [381, 120] on div "VSE_20250821_095838.ret Enviado para Nexxera em: [DATE] 09:58" at bounding box center [489, 114] width 537 height 17
drag, startPoint x: 378, startPoint y: 116, endPoint x: 272, endPoint y: 114, distance: 105.6
click at [272, 114] on div "VSE_20250821_095838.ret Enviado para Nexxera em: [DATE] 09:58" at bounding box center [489, 114] width 537 height 17
click at [452, 110] on div "VSE_20250821_095838.ret Enviado para Nexxera em: [DATE] 09:58" at bounding box center [489, 114] width 537 height 17
